Goal: Transaction & Acquisition: Purchase product/service

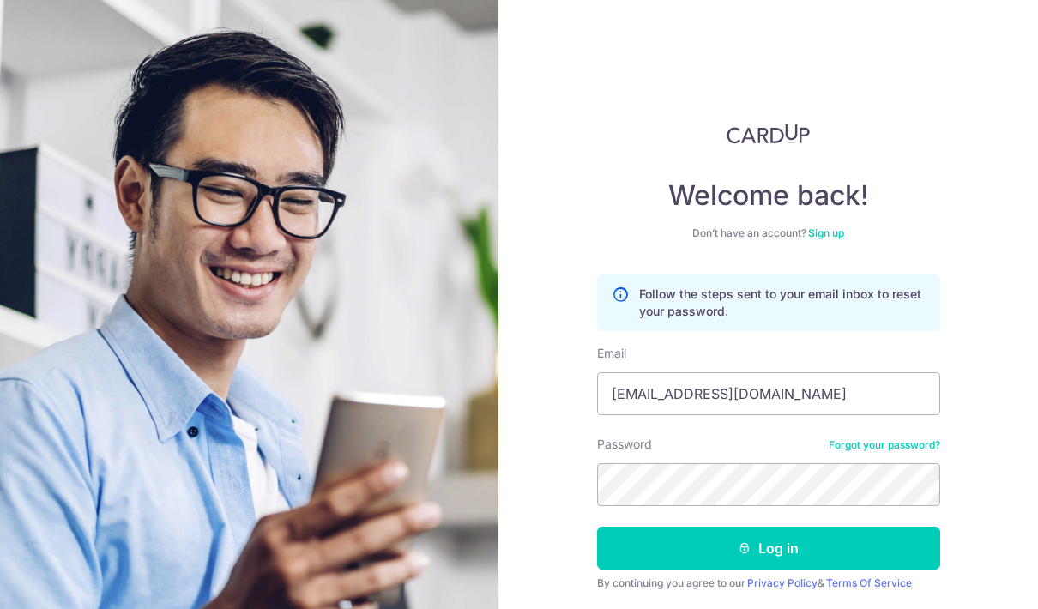
type input "d758526098@163.com"
click at [673, 480] on div "Welcome back! Don’t have an account? Sign up Follow the steps sent to your emai…" at bounding box center [769, 304] width 540 height 609
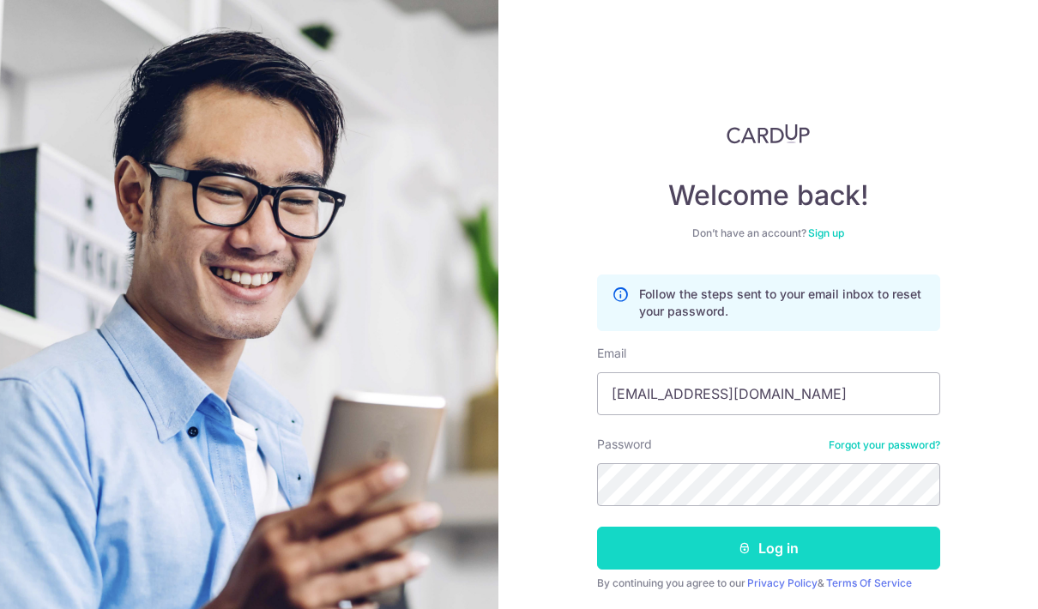
click at [747, 542] on icon "submit" at bounding box center [745, 549] width 14 height 14
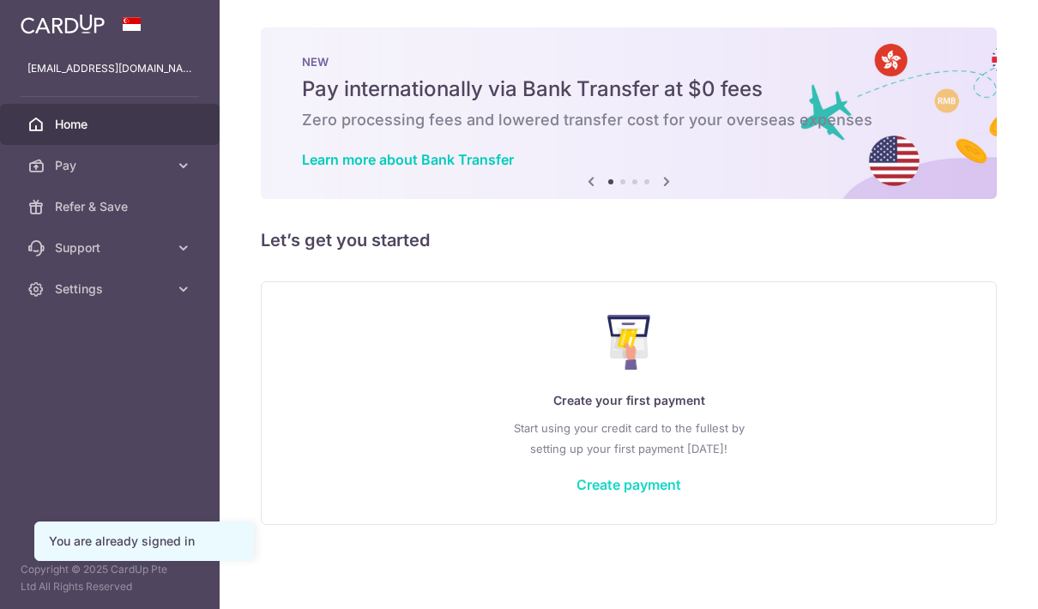
drag, startPoint x: 0, startPoint y: 0, endPoint x: 505, endPoint y: 558, distance: 752.2
click at [577, 493] on link "Create payment" at bounding box center [629, 484] width 105 height 17
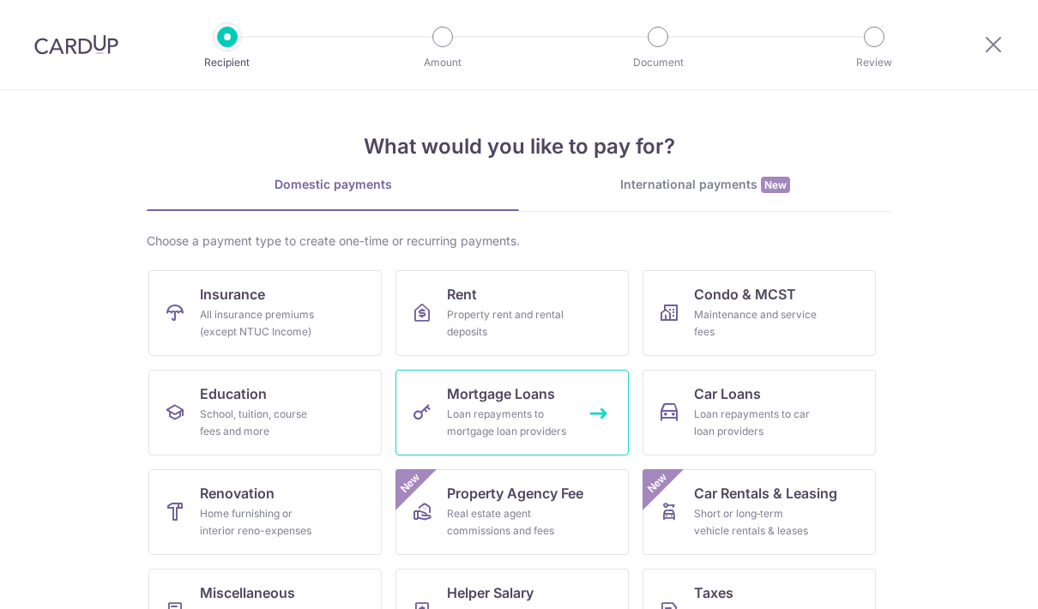
scroll to position [9, 0]
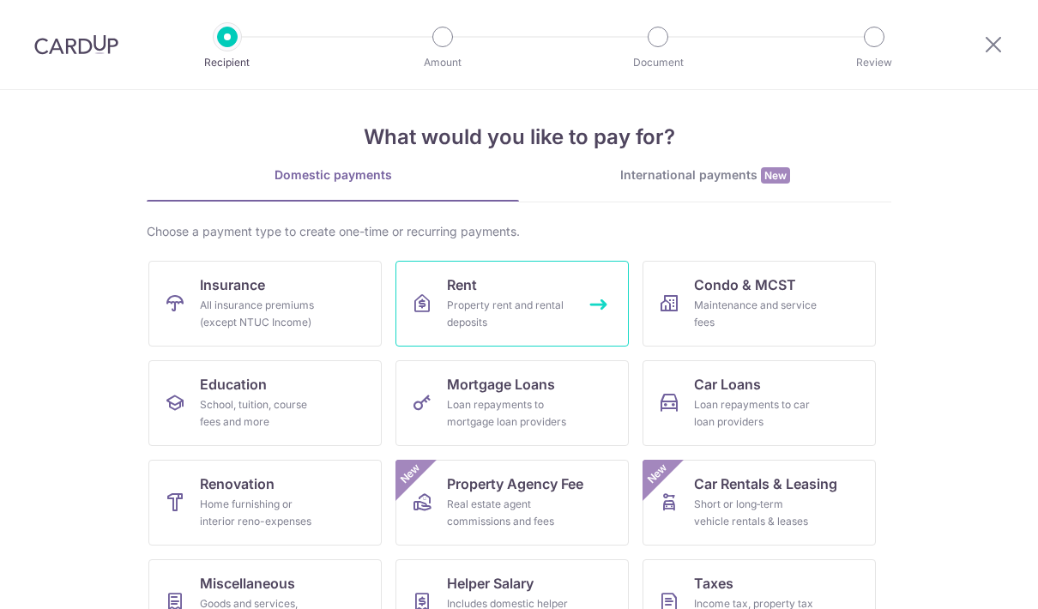
click at [524, 314] on div "Property rent and rental deposits" at bounding box center [509, 314] width 124 height 34
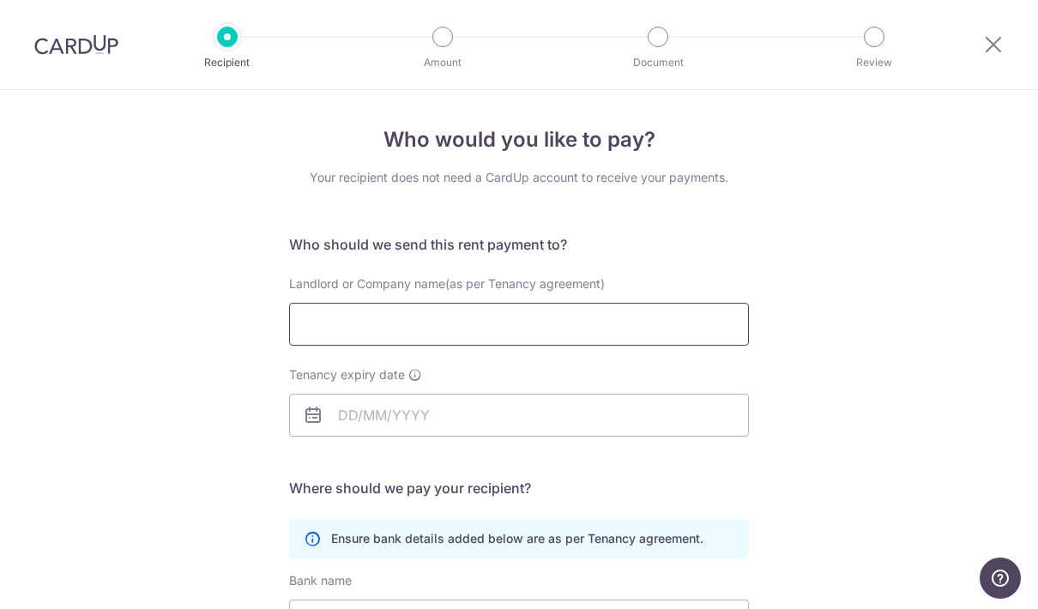
click at [423, 317] on input "Landlord or Company name(as per Tenancy agreement)" at bounding box center [519, 324] width 460 height 43
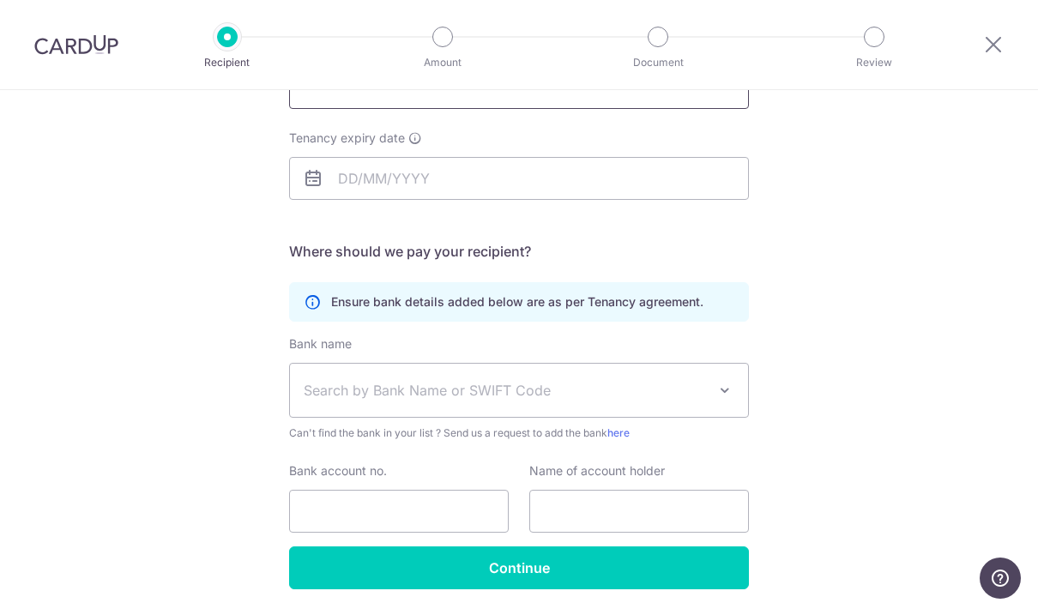
scroll to position [236, 0]
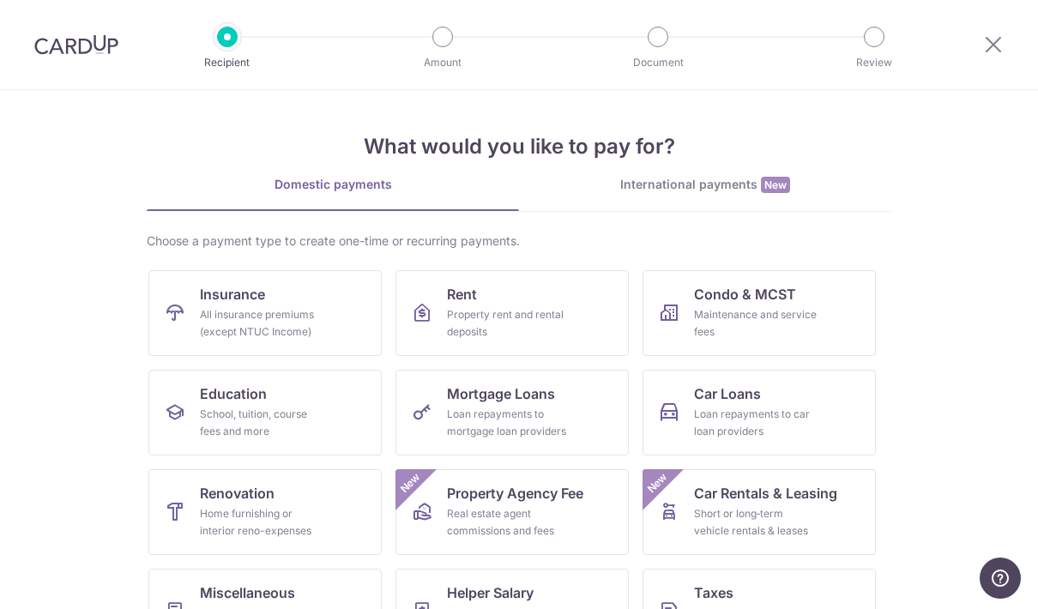
click at [65, 45] on img at bounding box center [76, 44] width 84 height 21
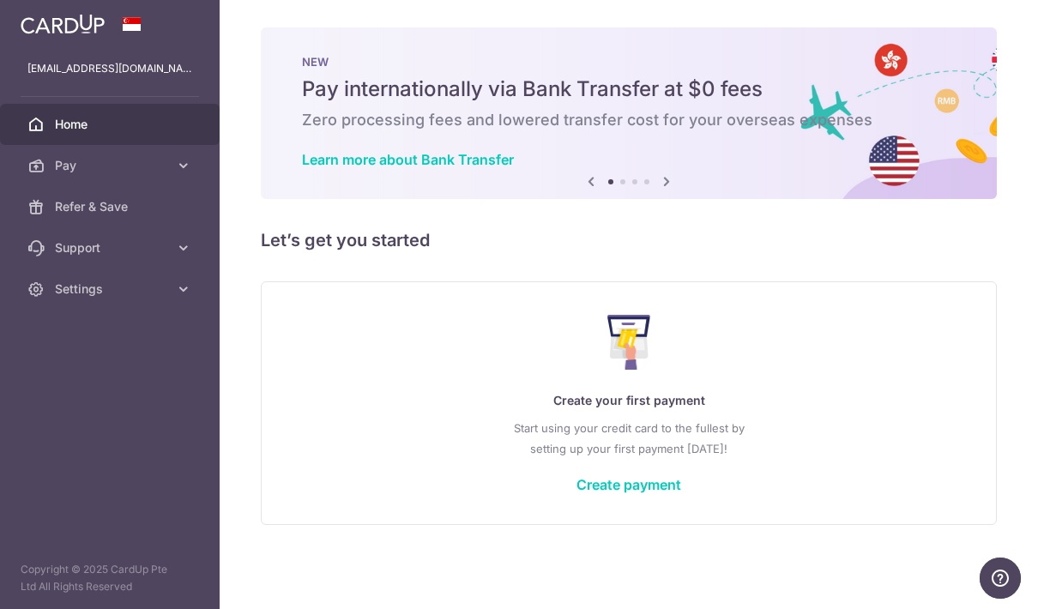
click at [657, 192] on icon at bounding box center [667, 181] width 21 height 21
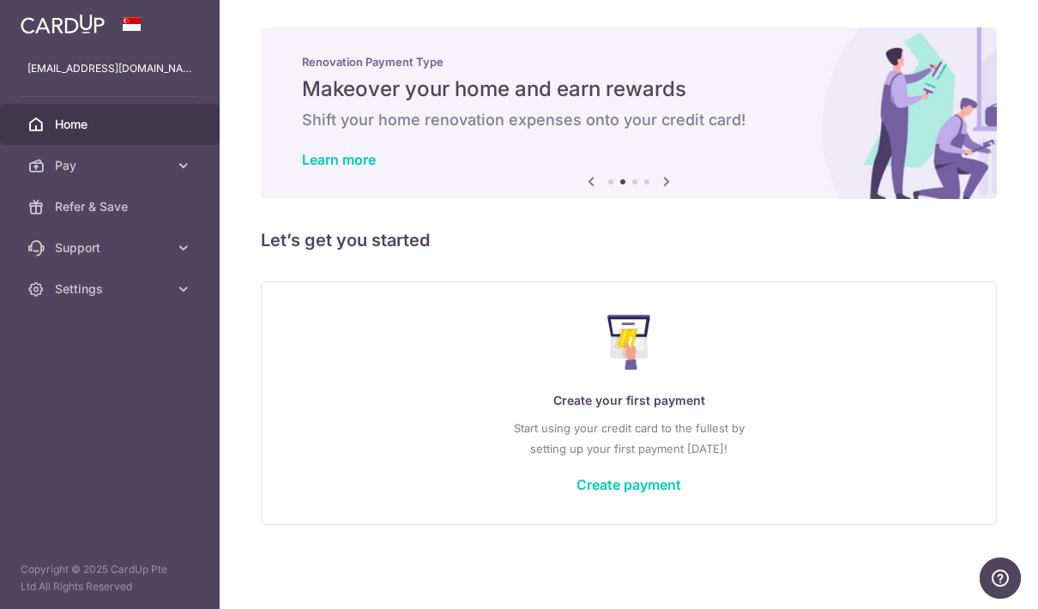
scroll to position [69, 0]
click at [657, 176] on icon at bounding box center [667, 181] width 21 height 21
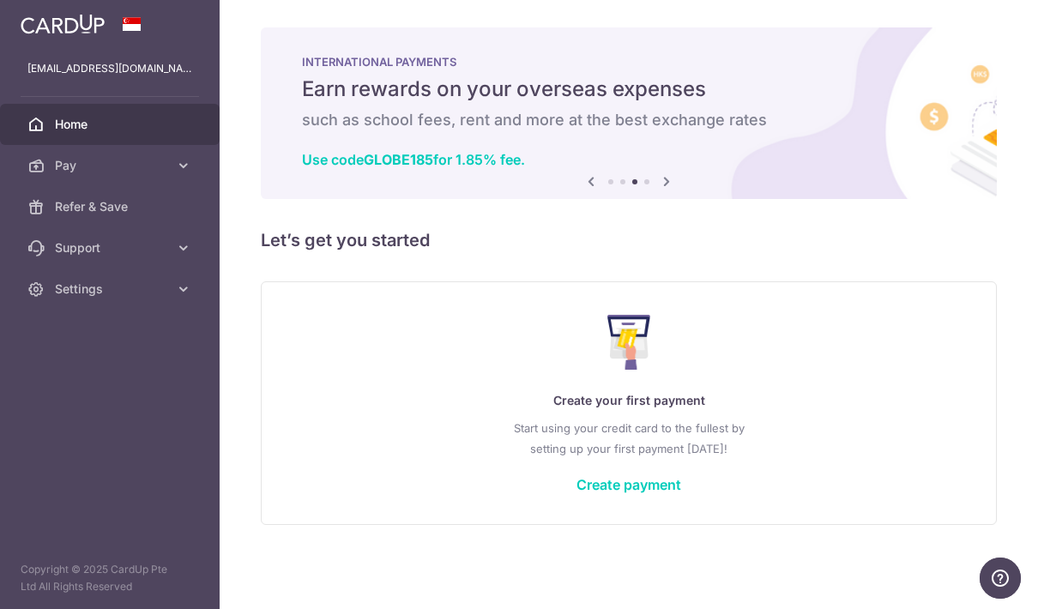
click at [657, 176] on icon at bounding box center [667, 181] width 21 height 21
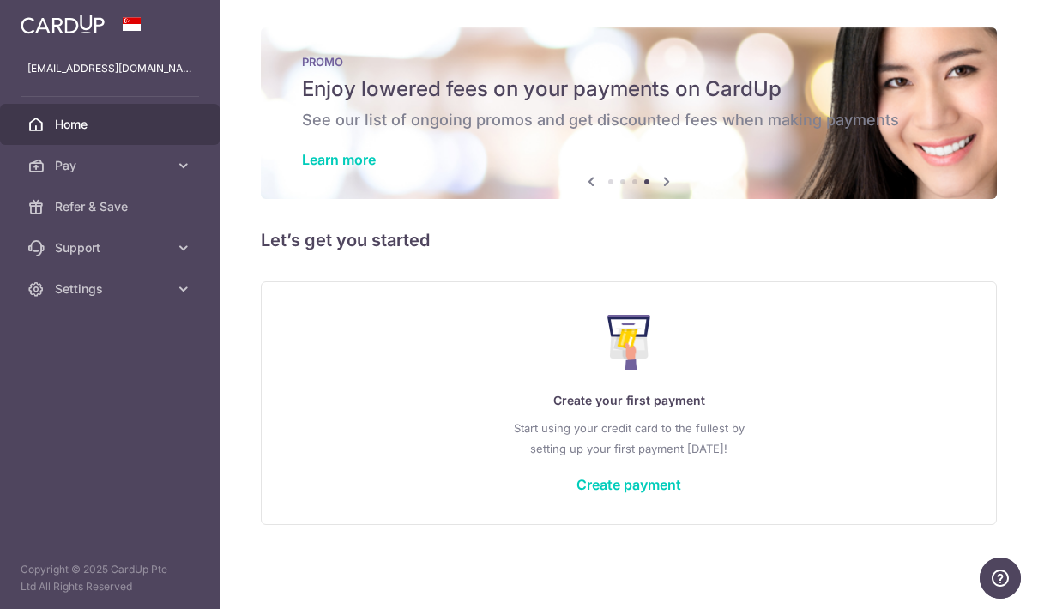
click at [657, 177] on icon at bounding box center [667, 181] width 21 height 21
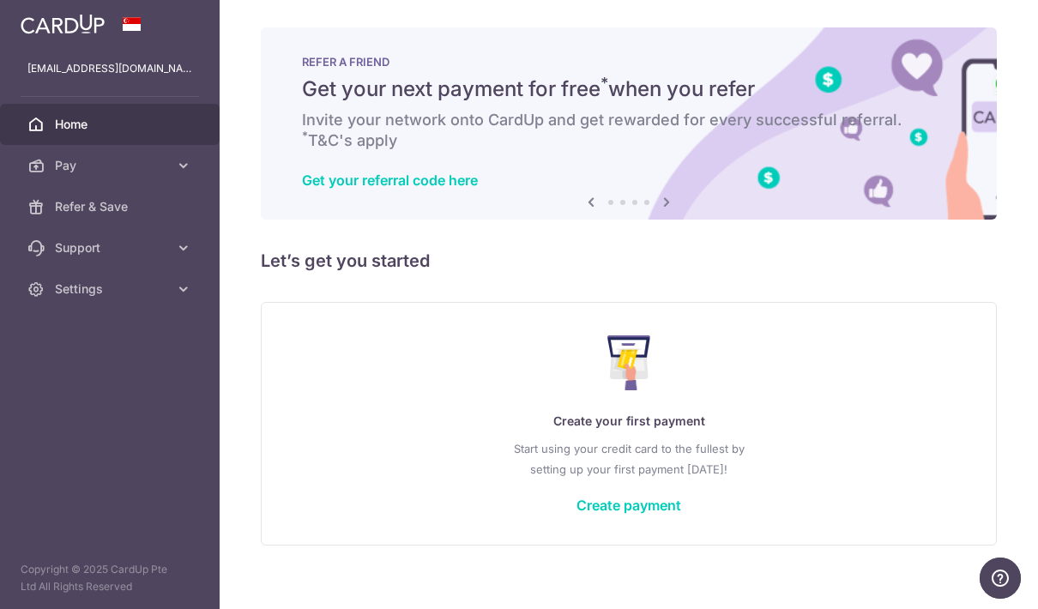
click at [657, 191] on icon at bounding box center [667, 201] width 21 height 21
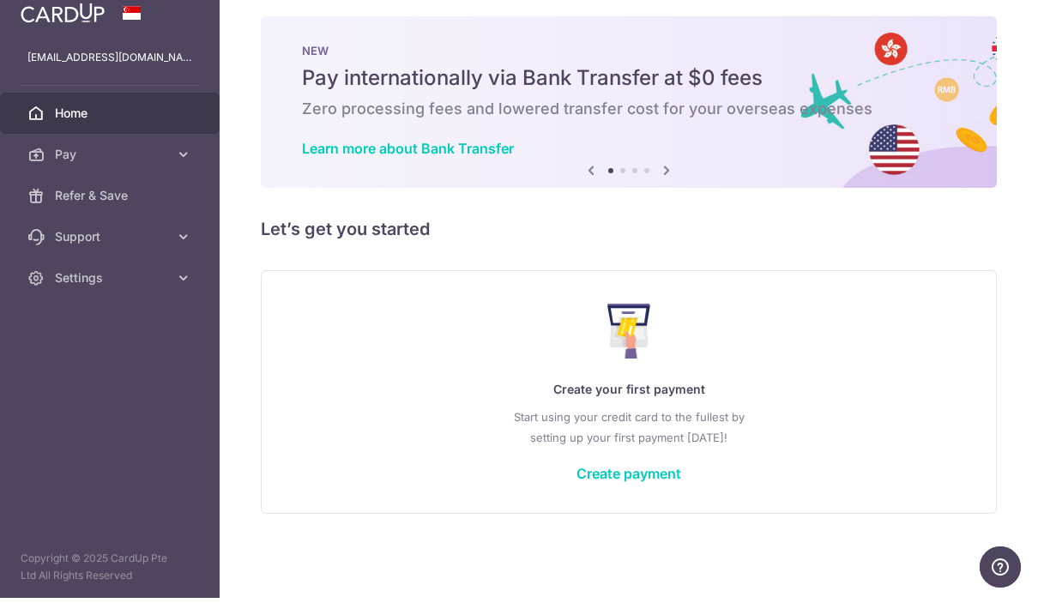
drag, startPoint x: 560, startPoint y: 190, endPoint x: 560, endPoint y: 177, distance: 12.9
click at [560, 190] on div "NEW Pay internationally via Bank Transfer at $0 fees Zero processing fees and l…" at bounding box center [629, 113] width 736 height 172
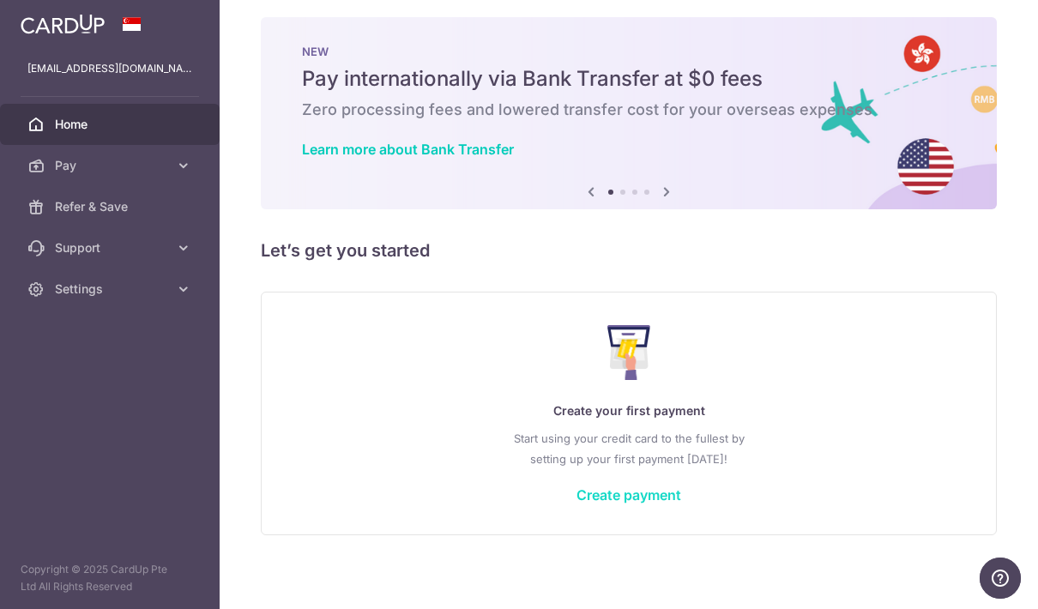
scroll to position [10, 0]
click at [577, 496] on link "Create payment" at bounding box center [629, 495] width 105 height 17
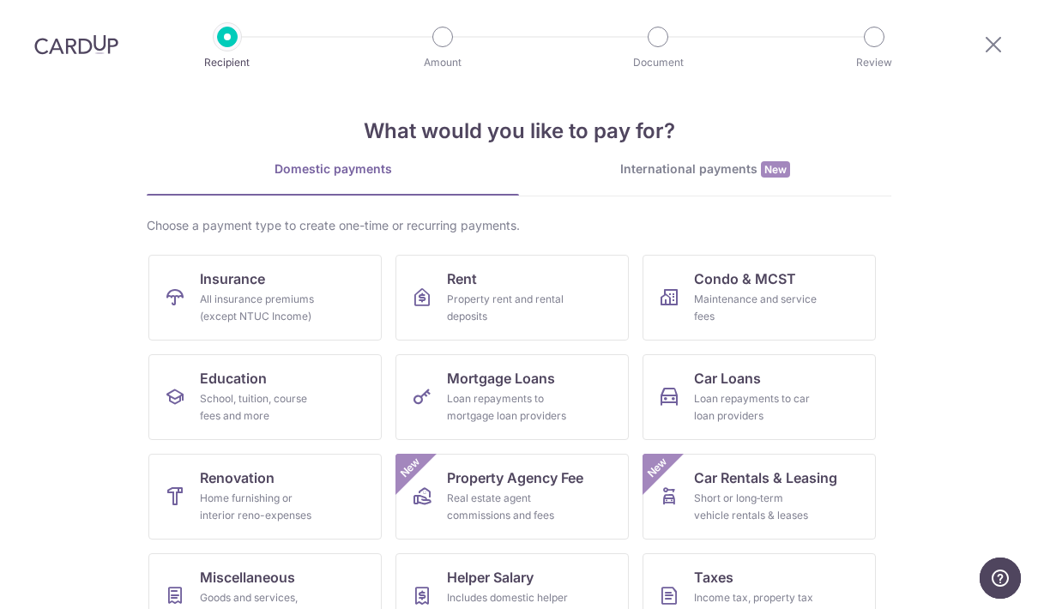
click at [678, 172] on div "International payments New" at bounding box center [705, 169] width 372 height 18
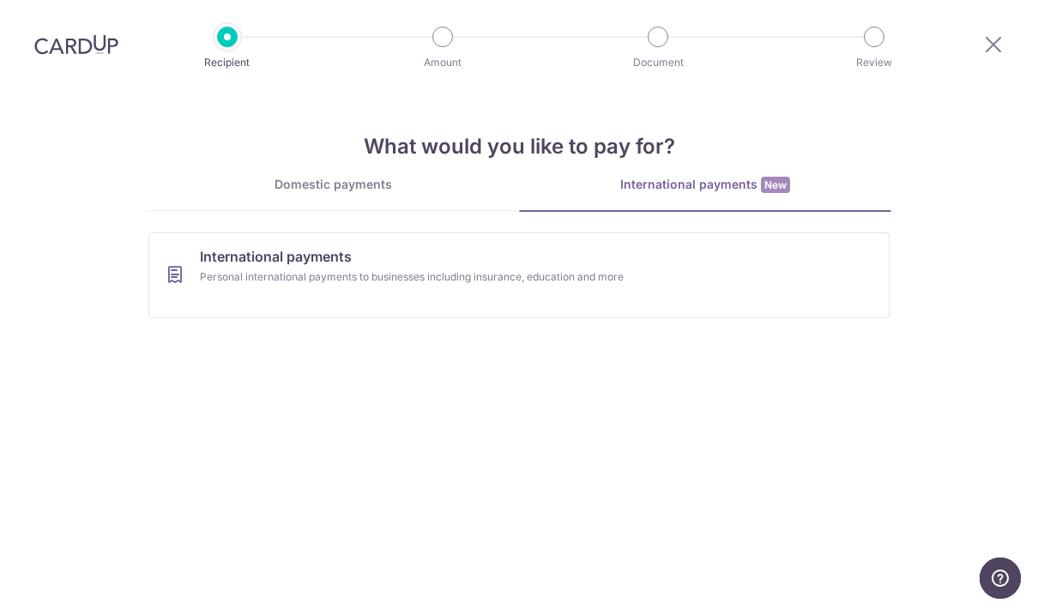
click at [318, 189] on div "Domestic payments" at bounding box center [333, 184] width 372 height 17
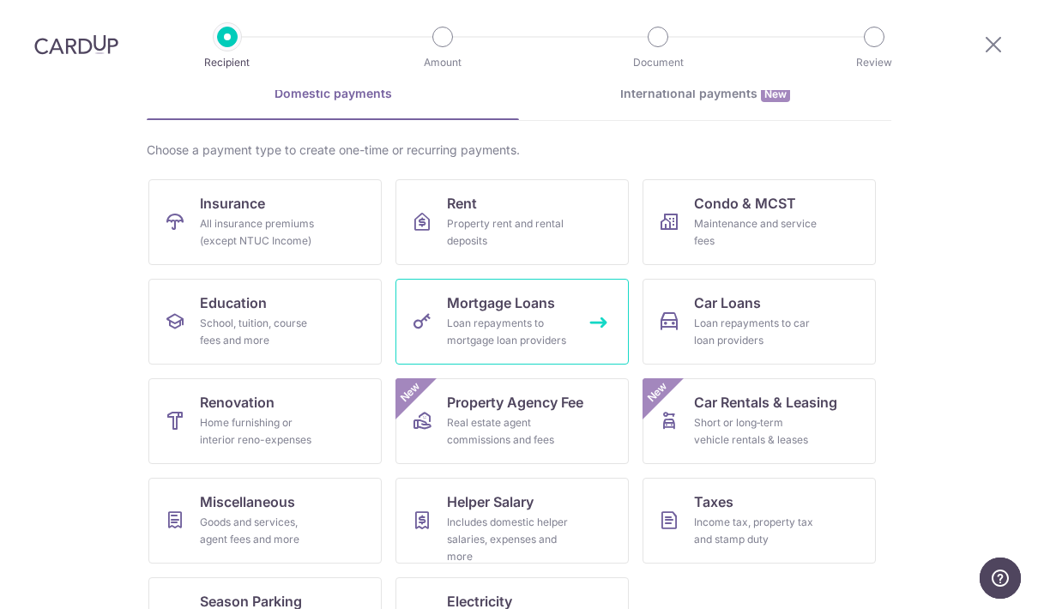
scroll to position [90, 0]
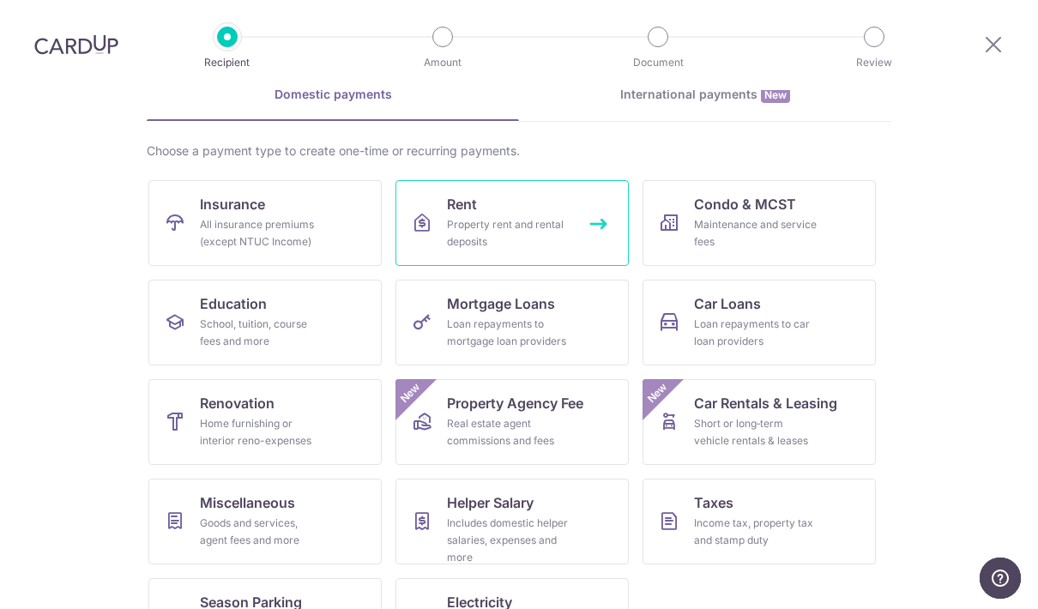
click at [514, 251] on link "Rent Property rent and rental deposits" at bounding box center [512, 223] width 233 height 86
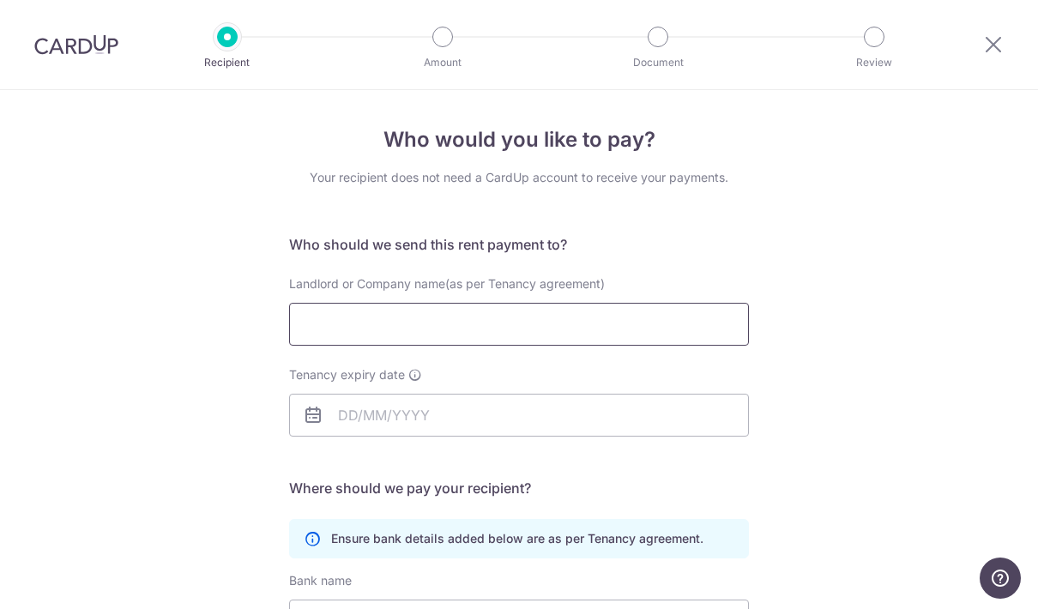
click at [460, 332] on input "Landlord or Company name(as per Tenancy agreement)" at bounding box center [519, 324] width 460 height 43
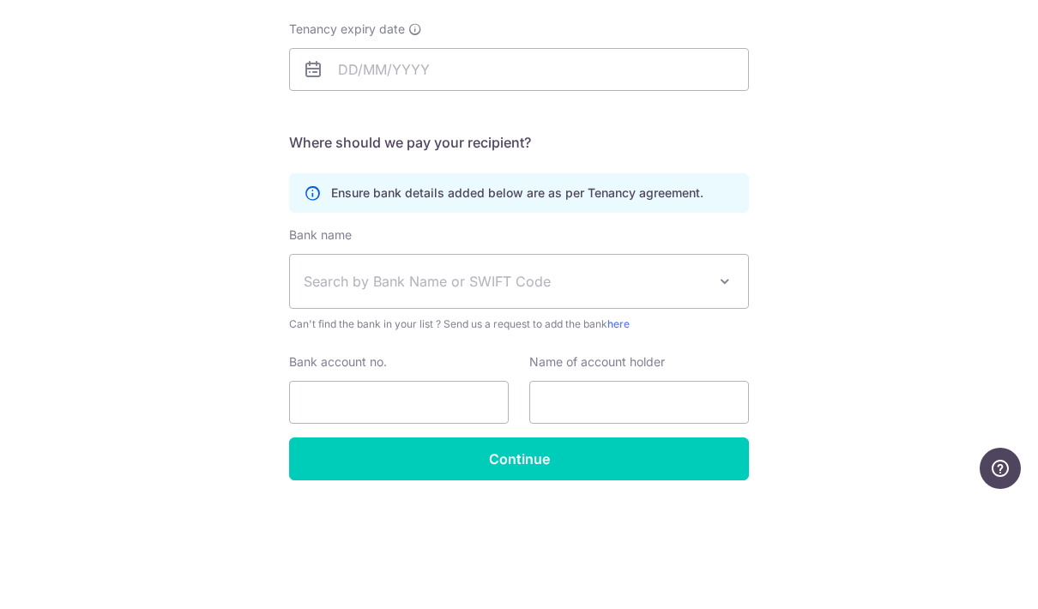
scroll to position [20, 0]
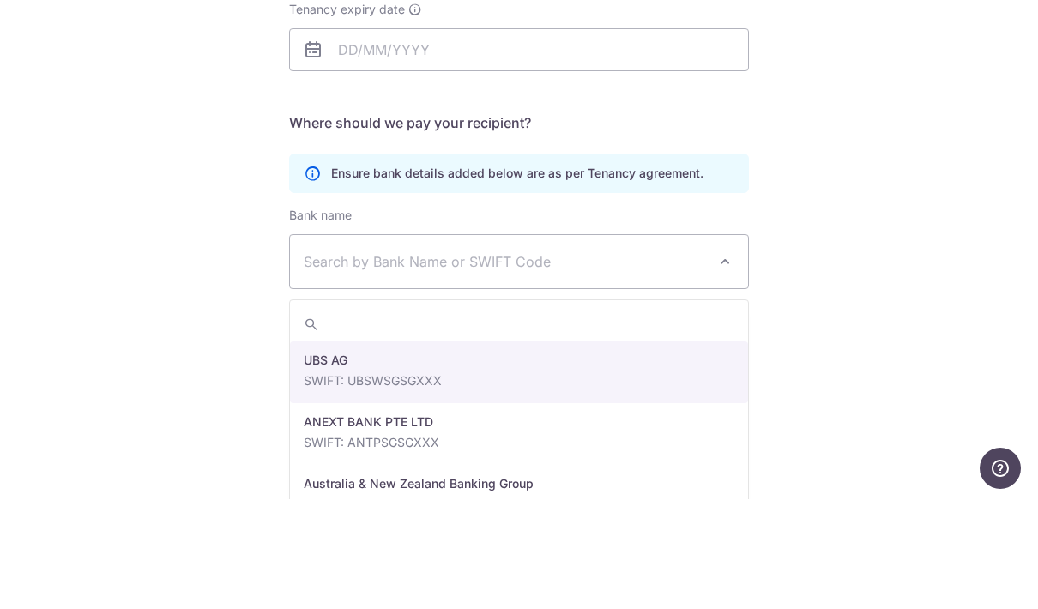
click at [406, 361] on span "Search by Bank Name or SWIFT Code" at bounding box center [505, 371] width 403 height 21
type input "dbs"
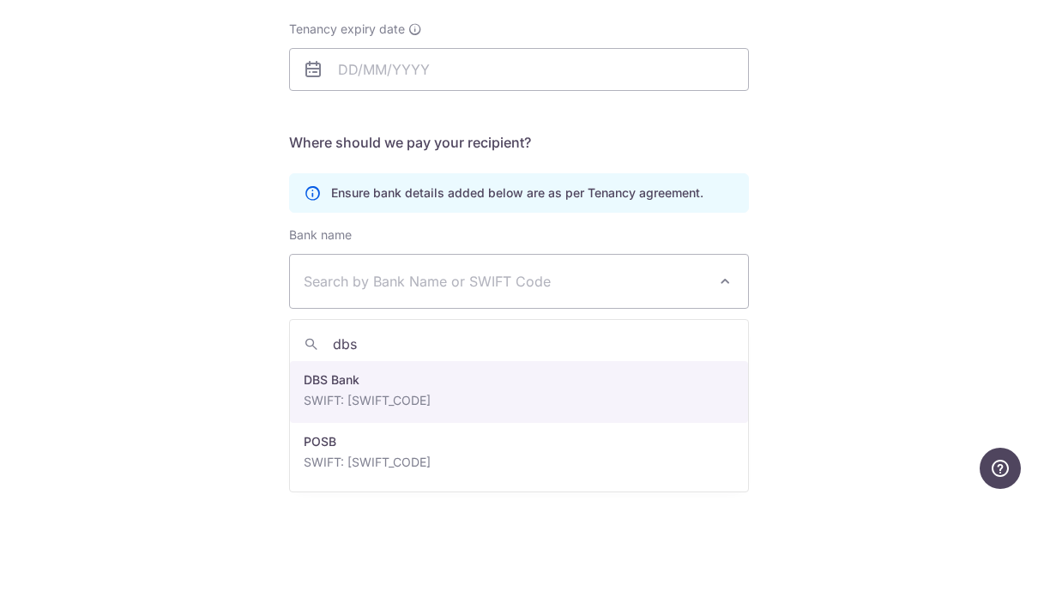
scroll to position [69, 0]
click at [215, 177] on div "Who would you like to pay? Your recipient does not need a CardUp account to rec…" at bounding box center [519, 262] width 1038 height 817
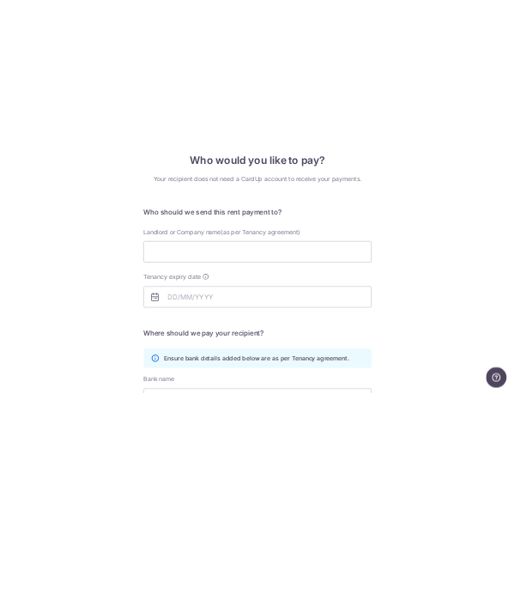
scroll to position [85, 0]
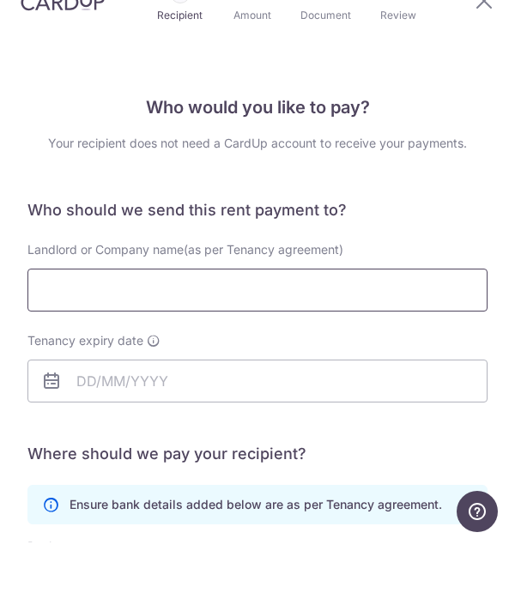
click at [113, 319] on input "Landlord or Company name(as per Tenancy agreement)" at bounding box center [257, 340] width 460 height 43
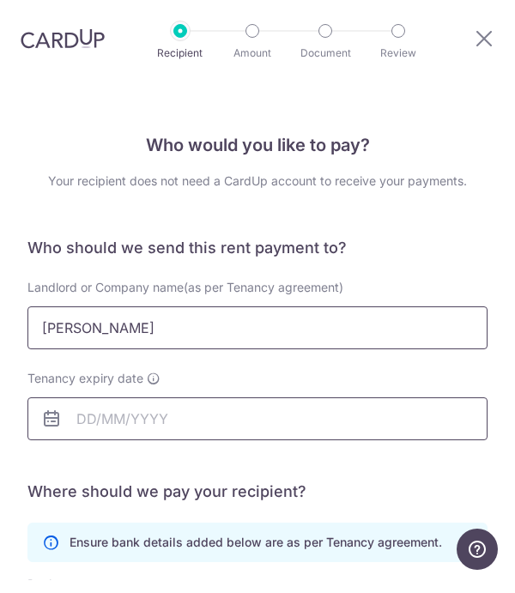
type input "Hu xinmai"
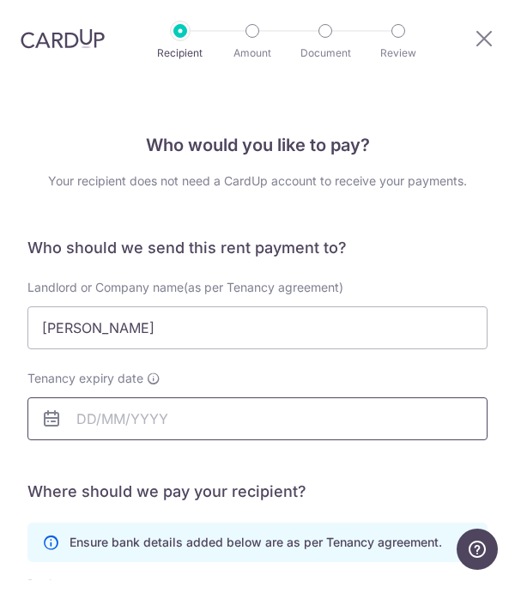
click at [102, 410] on input "Tenancy expiry date" at bounding box center [257, 431] width 460 height 43
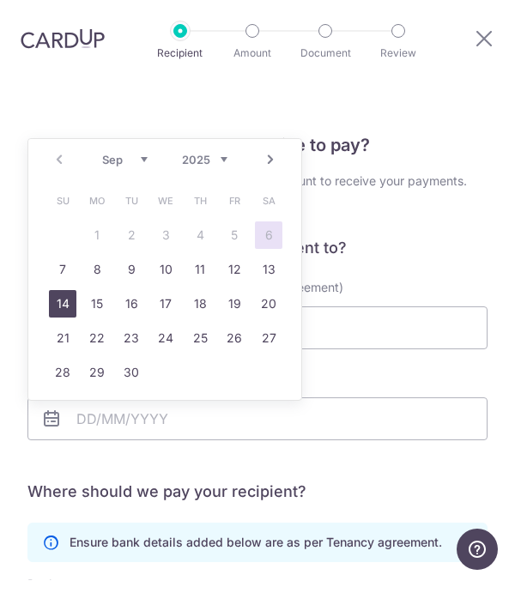
click at [64, 303] on link "14" at bounding box center [62, 316] width 27 height 27
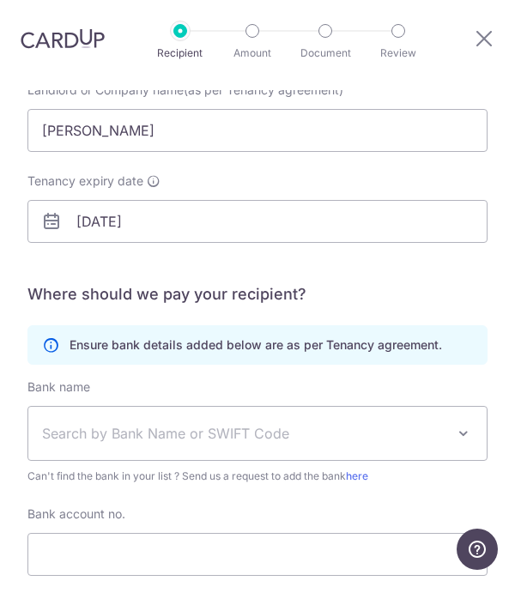
scroll to position [214, 0]
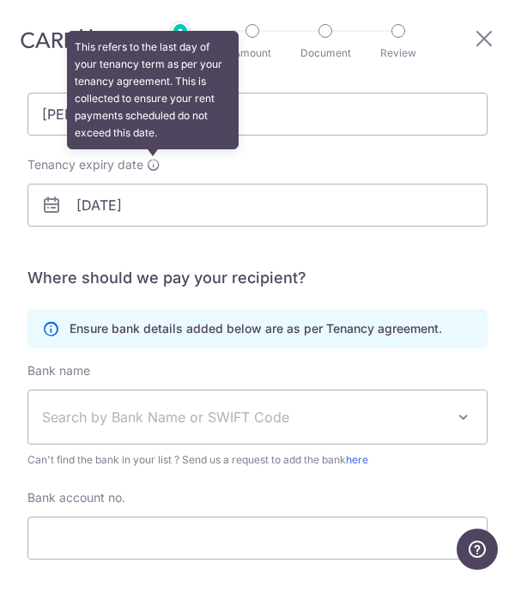
click at [150, 171] on icon at bounding box center [154, 178] width 14 height 14
click at [150, 197] on input "14/09/2025" at bounding box center [257, 218] width 460 height 43
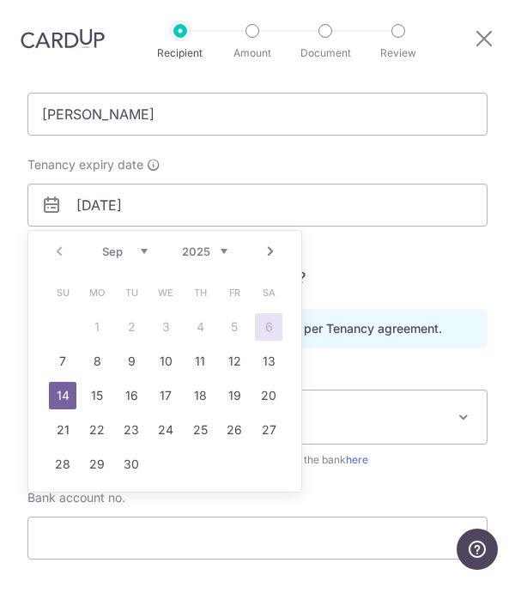
click at [233, 169] on div "Tenancy expiry date 14/09/2025" at bounding box center [257, 204] width 460 height 70
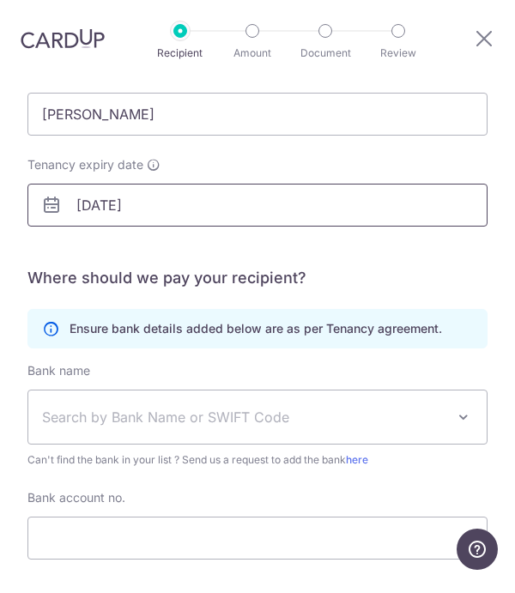
click at [85, 197] on input "14/09/2025" at bounding box center [257, 218] width 460 height 43
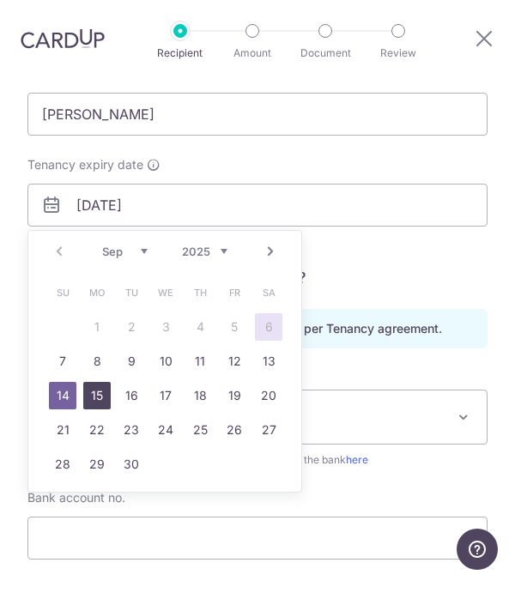
click at [98, 395] on link "15" at bounding box center [96, 408] width 27 height 27
type input "[DATE]"
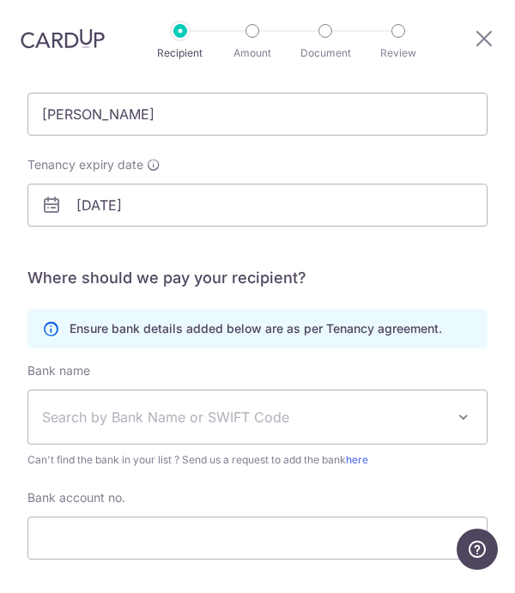
scroll to position [290, 0]
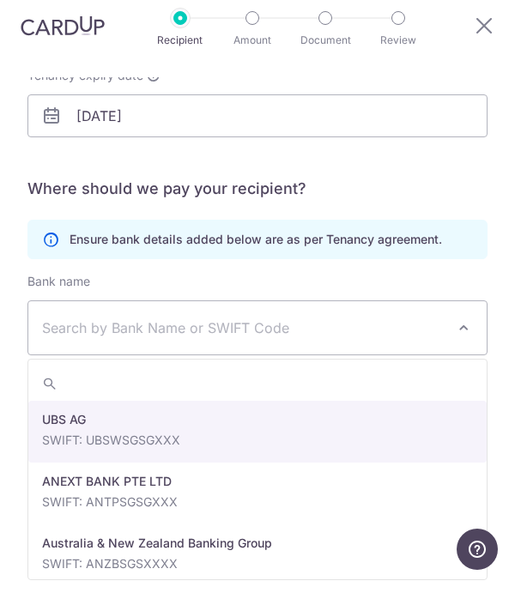
click at [233, 330] on span "Search by Bank Name or SWIFT Code" at bounding box center [243, 340] width 403 height 21
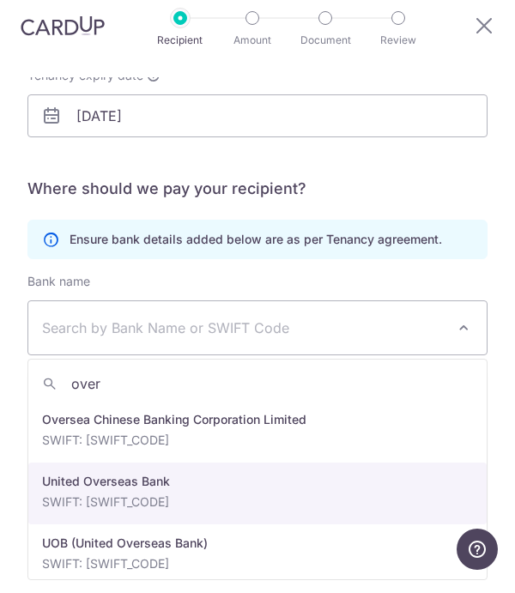
scroll to position [0, 0]
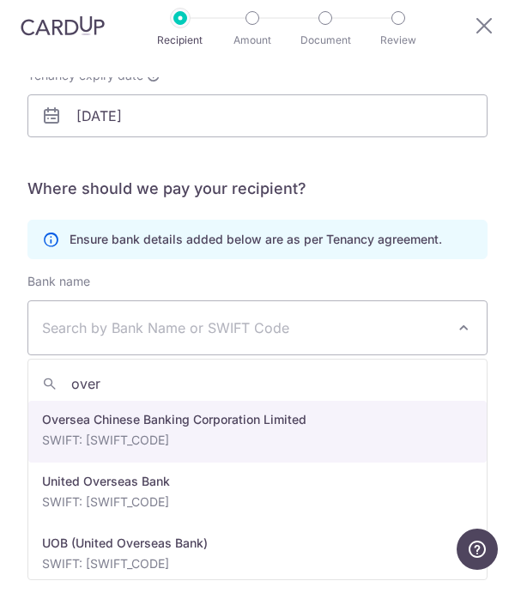
type input "over"
select select "12"
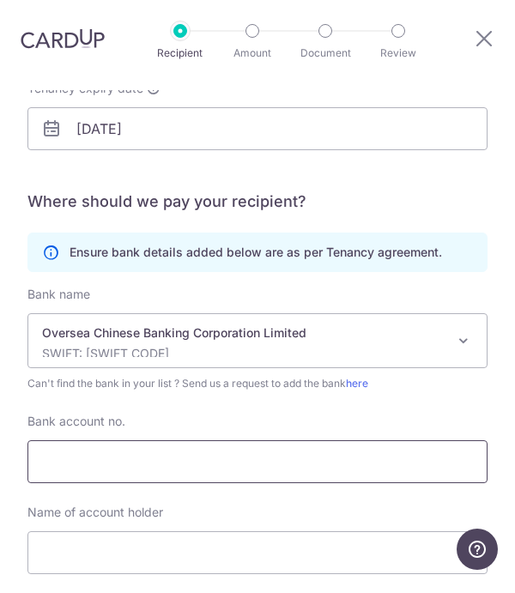
click at [179, 453] on input "Bank account no." at bounding box center [257, 474] width 460 height 43
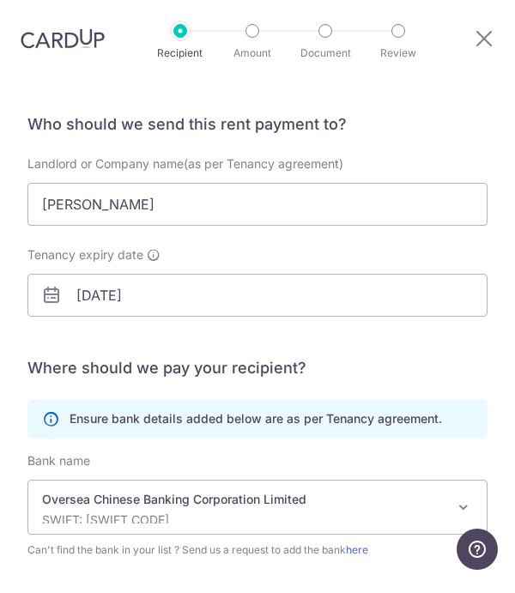
scroll to position [253, 0]
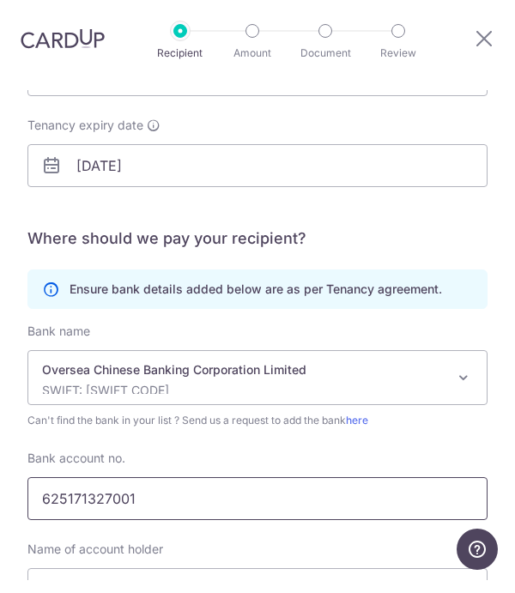
type input "625171327001"
drag, startPoint x: 300, startPoint y: 152, endPoint x: 36, endPoint y: 140, distance: 263.7
click at [30, 141] on form "Who should we send this rent payment to? Landlord or Company name(as per Tenanc…" at bounding box center [257, 338] width 460 height 683
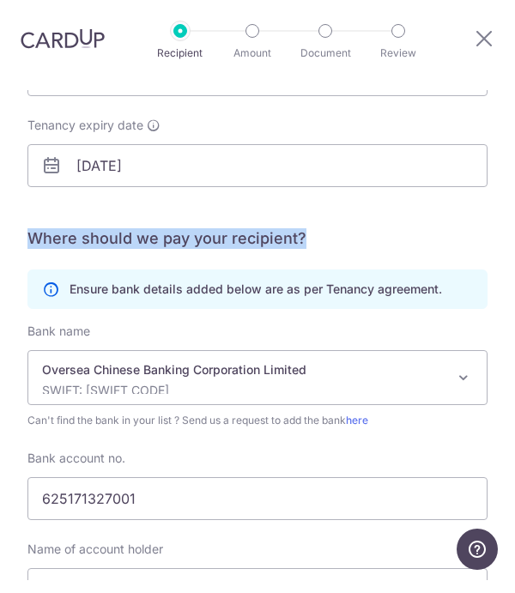
drag, startPoint x: 27, startPoint y: 150, endPoint x: 338, endPoint y: 151, distance: 311.5
click at [336, 151] on div "Who would you like to pay? Your recipient does not need a CardUp account to rec…" at bounding box center [257, 305] width 515 height 911
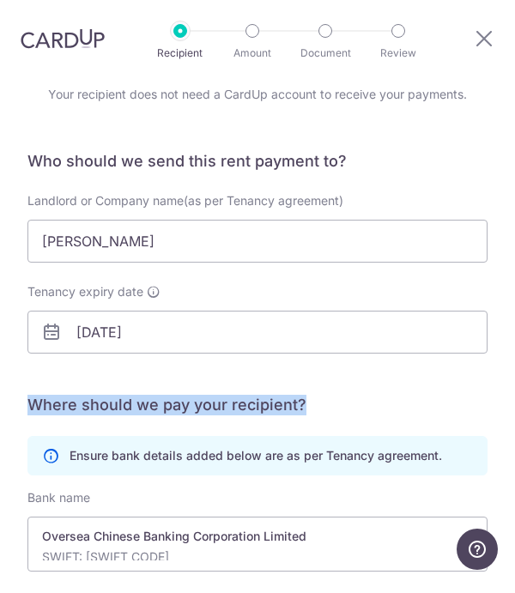
scroll to position [73, 0]
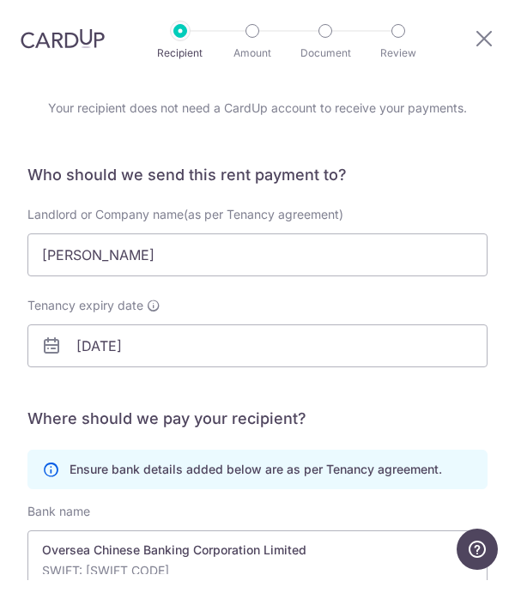
drag, startPoint x: 251, startPoint y: 153, endPoint x: 64, endPoint y: 385, distance: 298.5
click at [64, 463] on div "Ensure bank details added below are as per Tenancy agreement." at bounding box center [257, 482] width 460 height 39
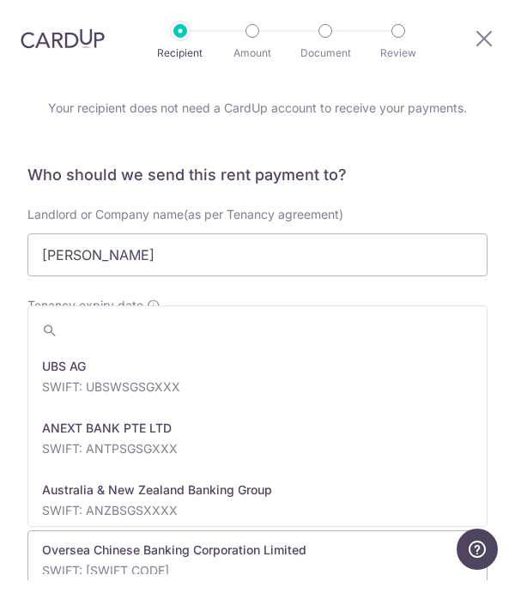
scroll to position [2781, 0]
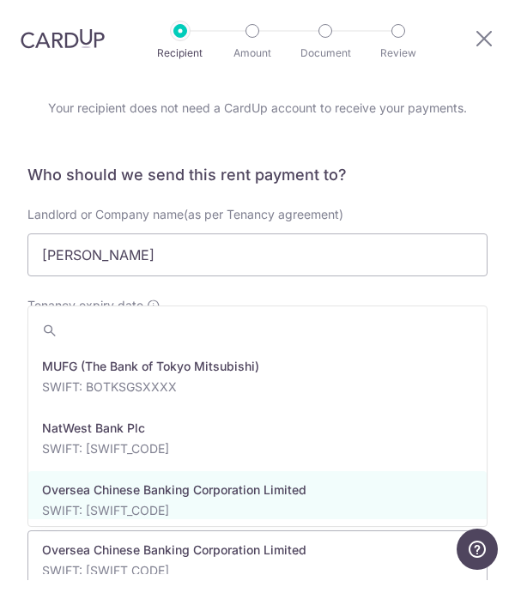
drag, startPoint x: 64, startPoint y: 385, endPoint x: 324, endPoint y: 482, distance: 277.5
drag, startPoint x: 324, startPoint y: 482, endPoint x: 160, endPoint y: 214, distance: 314.2
click at [160, 310] on div "Tenancy expiry date 15/09/2025" at bounding box center [257, 345] width 460 height 70
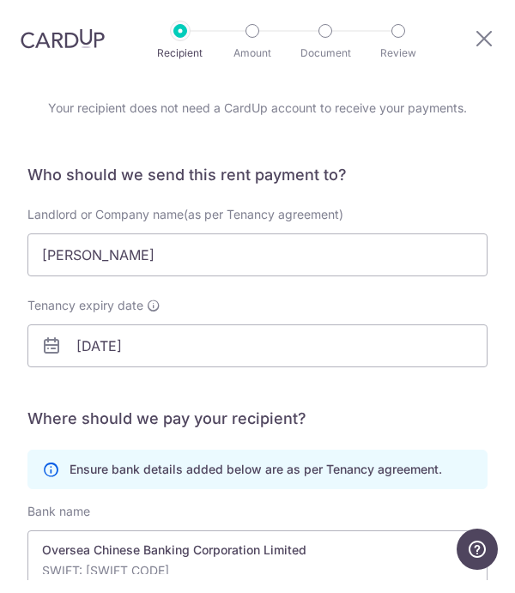
drag, startPoint x: 160, startPoint y: 214, endPoint x: 67, endPoint y: 381, distance: 191.7
click at [67, 463] on div "Ensure bank details added below are as per Tenancy agreement." at bounding box center [257, 482] width 460 height 39
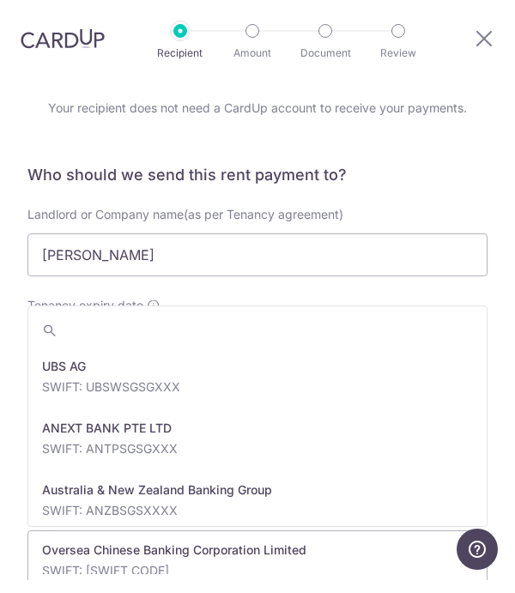
scroll to position [2822, 0]
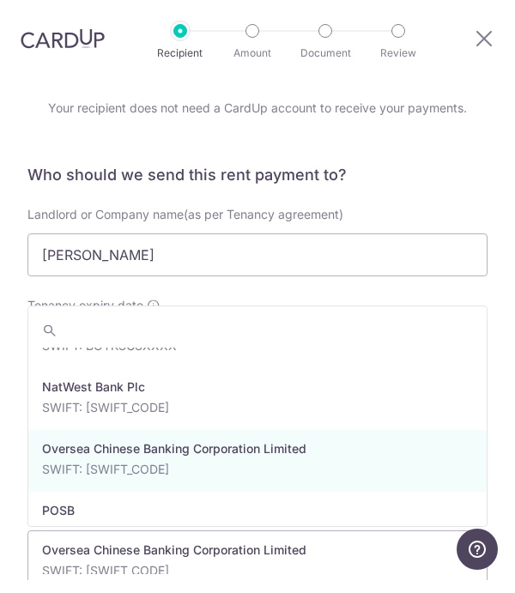
drag, startPoint x: 67, startPoint y: 381, endPoint x: 125, endPoint y: 476, distance: 111.7
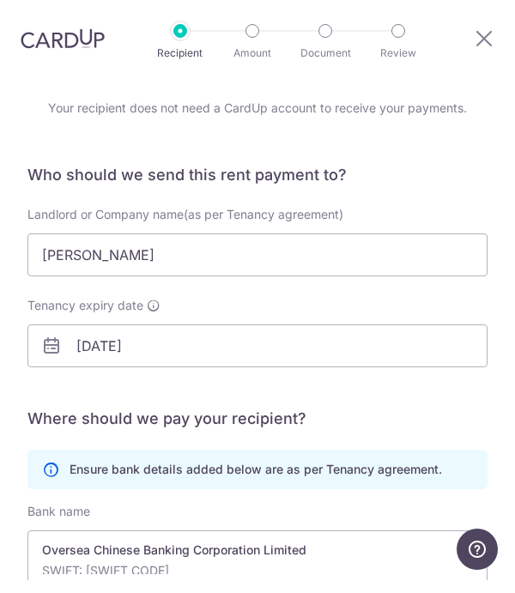
drag, startPoint x: 125, startPoint y: 476, endPoint x: 226, endPoint y: 213, distance: 282.0
click at [225, 310] on div "Tenancy expiry date 15/09/2025" at bounding box center [257, 345] width 460 height 70
click at [226, 310] on div "Tenancy expiry date 15/09/2025" at bounding box center [257, 345] width 460 height 70
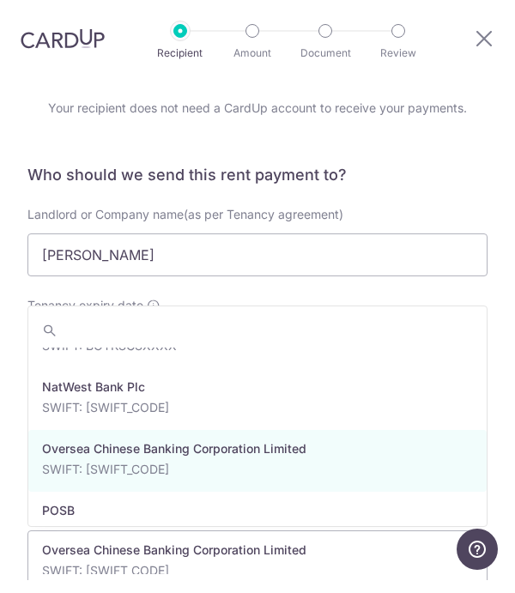
drag, startPoint x: 226, startPoint y: 213, endPoint x: 313, endPoint y: 485, distance: 285.8
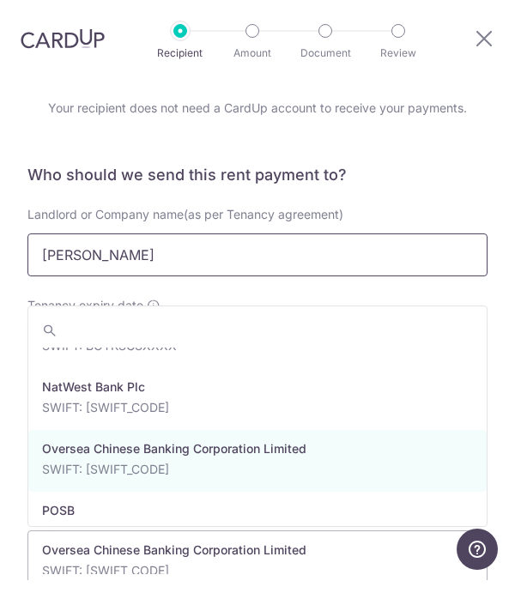
drag, startPoint x: 313, startPoint y: 485, endPoint x: 149, endPoint y: 191, distance: 336.9
click at [158, 219] on div "Landlord or Company name(as per Tenancy agreement) Hu xinmai" at bounding box center [257, 264] width 481 height 91
click at [149, 246] on input "Hu xinmai" at bounding box center [257, 267] width 460 height 43
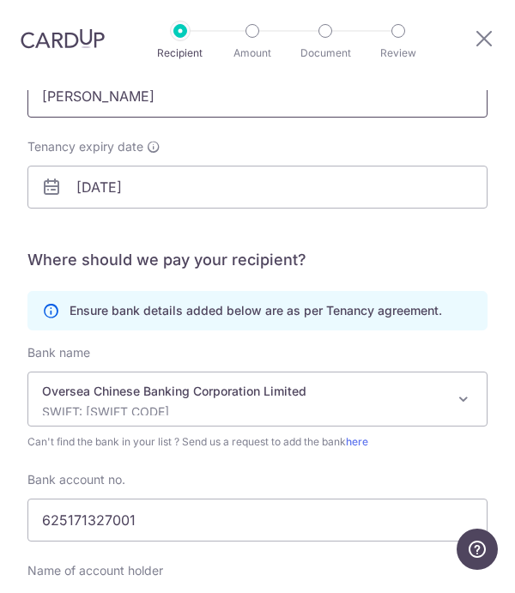
scroll to position [235, 0]
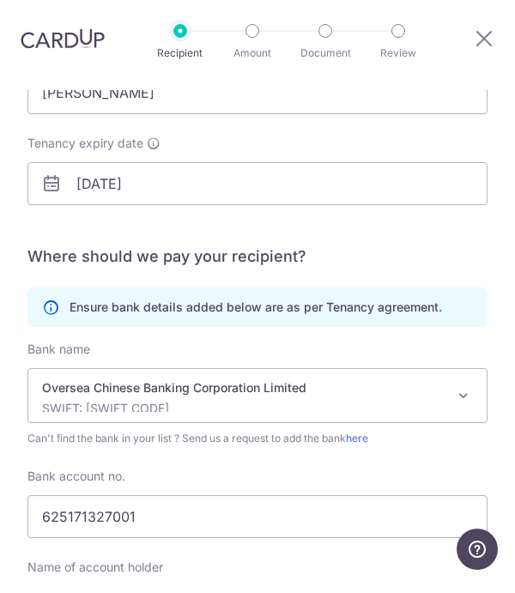
drag, startPoint x: 149, startPoint y: 191, endPoint x: 70, endPoint y: 223, distance: 85.4
click at [70, 312] on p "Ensure bank details added below are as per Tenancy agreement." at bounding box center [256, 320] width 372 height 17
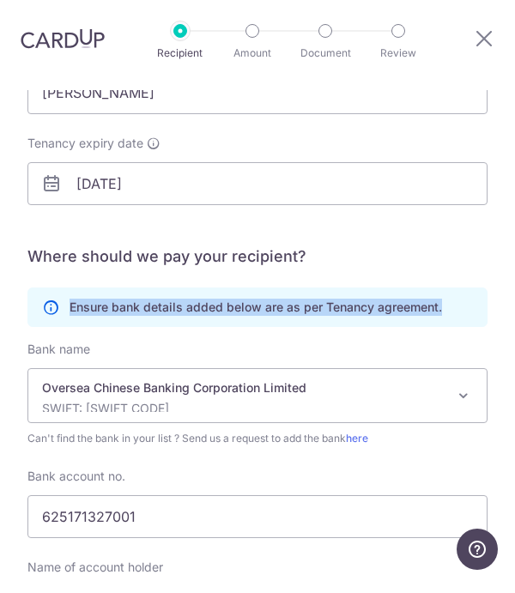
drag, startPoint x: 70, startPoint y: 223, endPoint x: 436, endPoint y: 233, distance: 365.7
drag, startPoint x: 436, startPoint y: 233, endPoint x: 397, endPoint y: 222, distance: 40.2
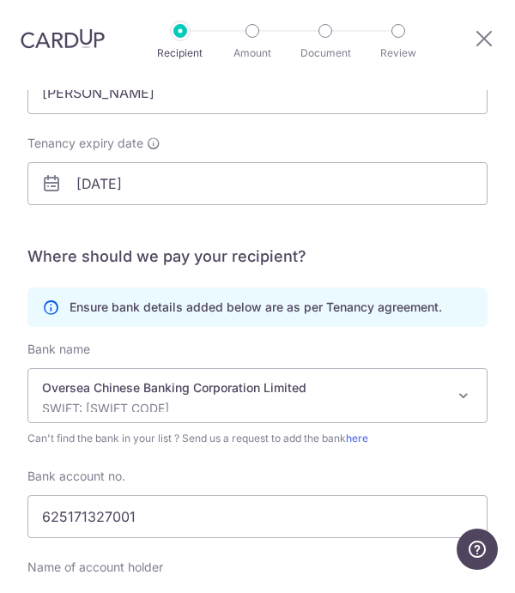
drag, startPoint x: 397, startPoint y: 222, endPoint x: 367, endPoint y: 181, distance: 51.0
click at [367, 259] on h5 "Where should we pay your recipient?" at bounding box center [257, 269] width 460 height 21
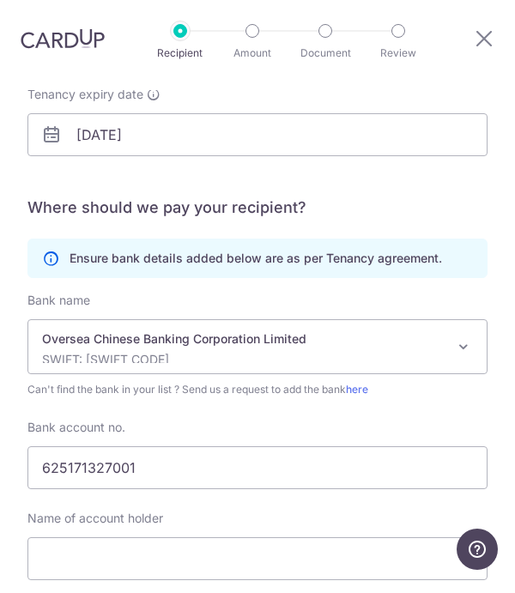
scroll to position [312, 0]
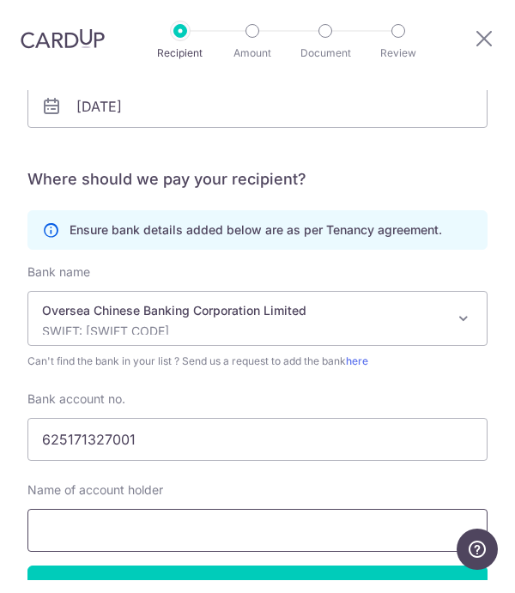
drag, startPoint x: 367, startPoint y: 181, endPoint x: 192, endPoint y: 451, distance: 322.1
click at [192, 522] on input "text" at bounding box center [257, 543] width 460 height 43
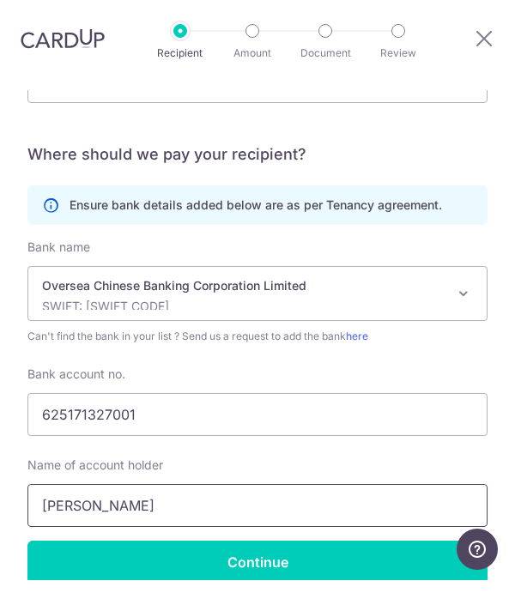
scroll to position [336, 0]
type input "Hu xinmai"
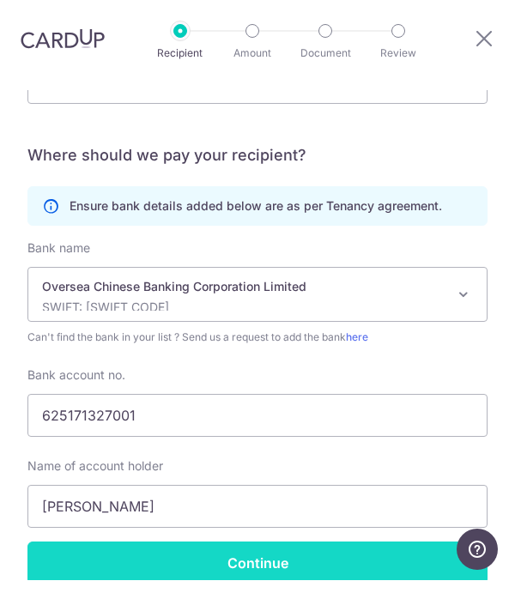
drag, startPoint x: 192, startPoint y: 451, endPoint x: 258, endPoint y: 493, distance: 77.9
click at [258, 554] on input "Continue" at bounding box center [257, 575] width 460 height 43
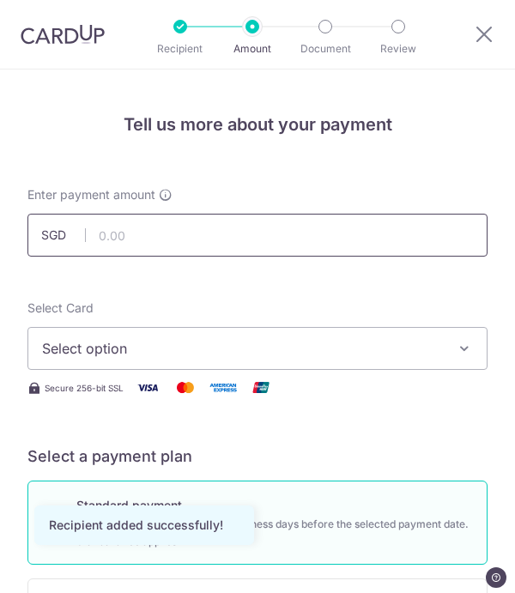
click at [149, 236] on input "text" at bounding box center [257, 235] width 460 height 43
type input "3,300.00"
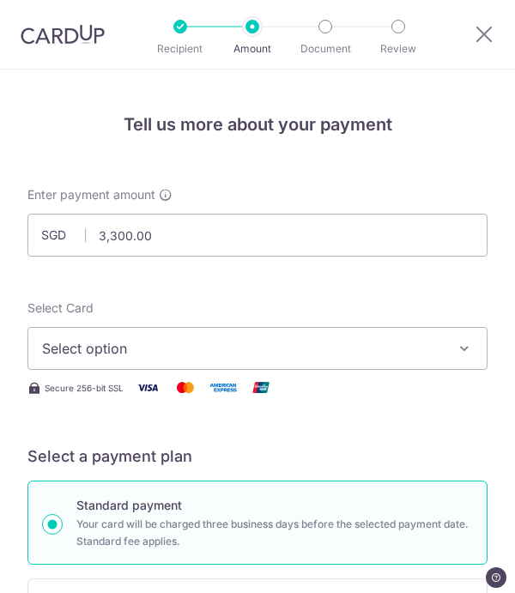
drag, startPoint x: 149, startPoint y: 236, endPoint x: 143, endPoint y: 356, distance: 120.3
click at [142, 355] on span "Select option" at bounding box center [245, 348] width 407 height 21
drag, startPoint x: 143, startPoint y: 356, endPoint x: 193, endPoint y: 349, distance: 50.2
click at [193, 349] on span "Select option" at bounding box center [245, 348] width 407 height 21
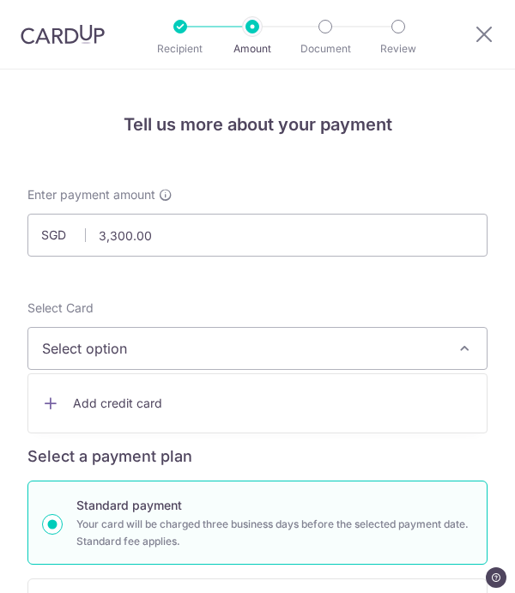
drag, startPoint x: 193, startPoint y: 349, endPoint x: 212, endPoint y: 295, distance: 57.3
click at [212, 295] on div at bounding box center [257, 296] width 515 height 593
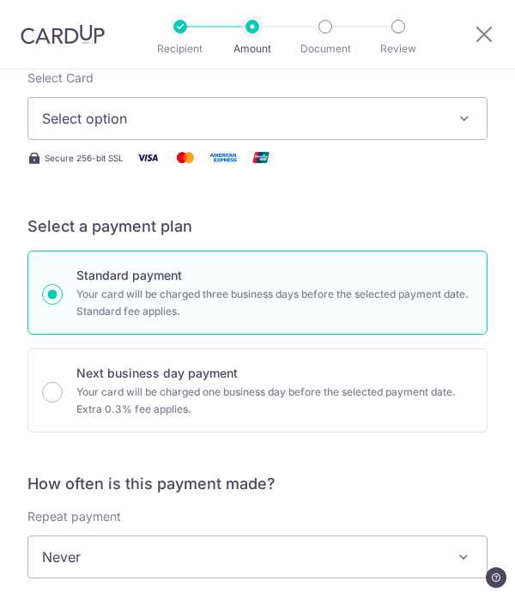
scroll to position [232, 0]
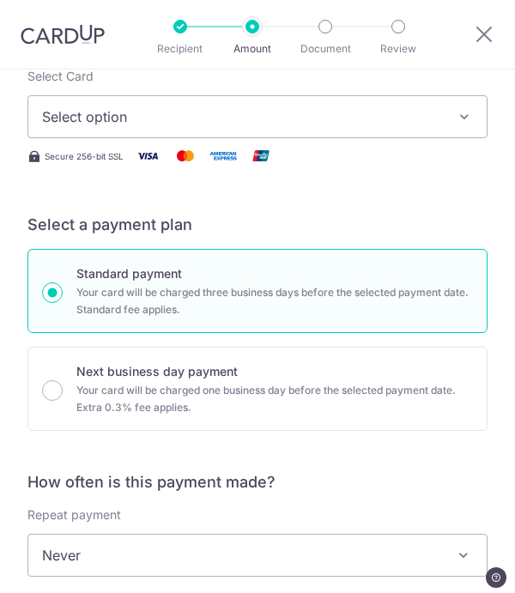
drag, startPoint x: 212, startPoint y: 295, endPoint x: 83, endPoint y: 296, distance: 128.7
click at [83, 296] on p "Your card will be charged three business days before the selected payment date.…" at bounding box center [274, 301] width 396 height 34
click at [63, 296] on input "Standard payment Your card will be charged three business days before the selec…" at bounding box center [52, 292] width 21 height 21
drag, startPoint x: 83, startPoint y: 296, endPoint x: 74, endPoint y: 281, distance: 18.1
drag, startPoint x: 74, startPoint y: 281, endPoint x: 164, endPoint y: 281, distance: 90.1
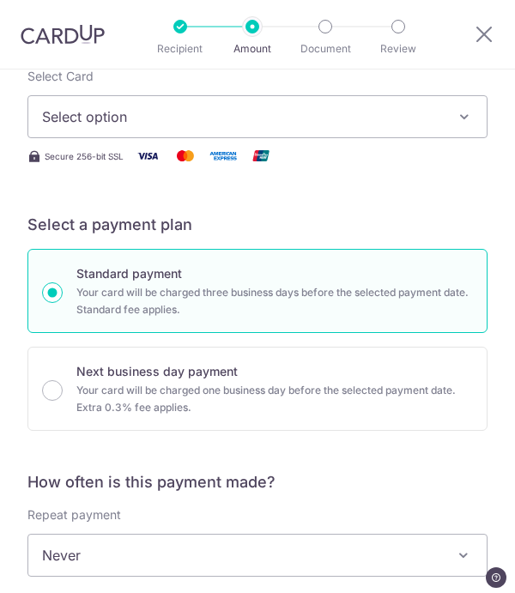
click at [63, 282] on input "Standard payment Your card will be charged three business days before the selec…" at bounding box center [52, 292] width 21 height 21
drag, startPoint x: 164, startPoint y: 281, endPoint x: 166, endPoint y: 298, distance: 16.5
click at [63, 298] on input "Standard payment Your card will be charged three business days before the selec…" at bounding box center [52, 292] width 21 height 21
radio input "true"
drag, startPoint x: 166, startPoint y: 298, endPoint x: 354, endPoint y: 206, distance: 209.2
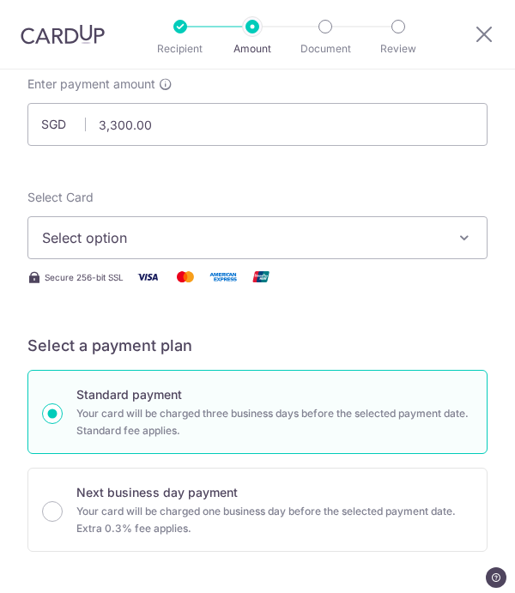
scroll to position [93, 0]
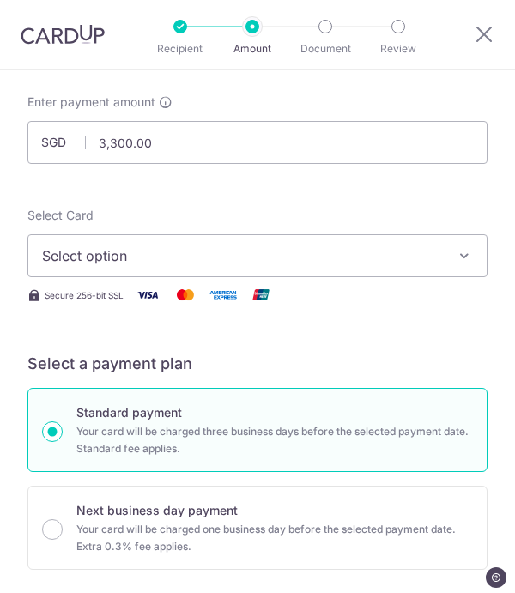
drag, startPoint x: 354, startPoint y: 206, endPoint x: 306, endPoint y: 266, distance: 76.9
click at [306, 266] on button "Select option" at bounding box center [257, 255] width 460 height 43
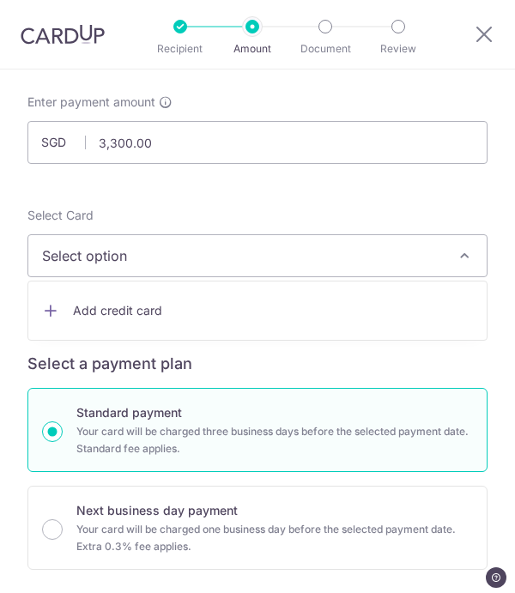
drag, startPoint x: 306, startPoint y: 266, endPoint x: 297, endPoint y: 182, distance: 84.6
click at [297, 182] on div at bounding box center [257, 296] width 515 height 593
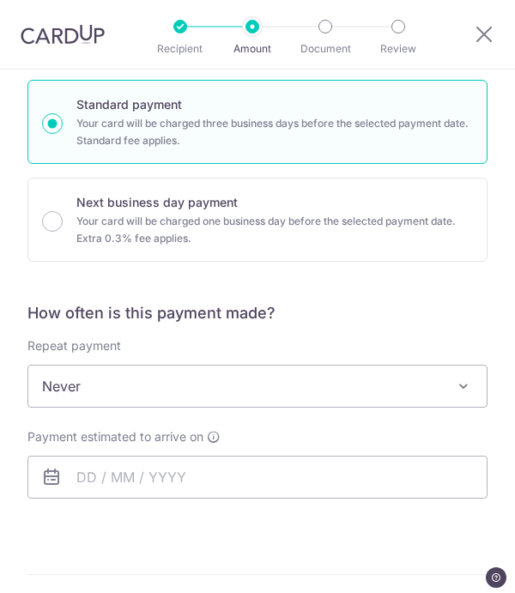
scroll to position [404, 0]
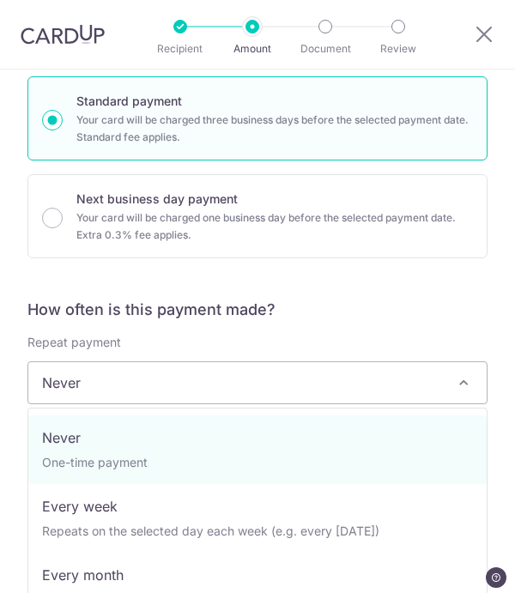
drag, startPoint x: 297, startPoint y: 182, endPoint x: 209, endPoint y: 376, distance: 213.2
click at [209, 375] on span "Never" at bounding box center [257, 382] width 458 height 41
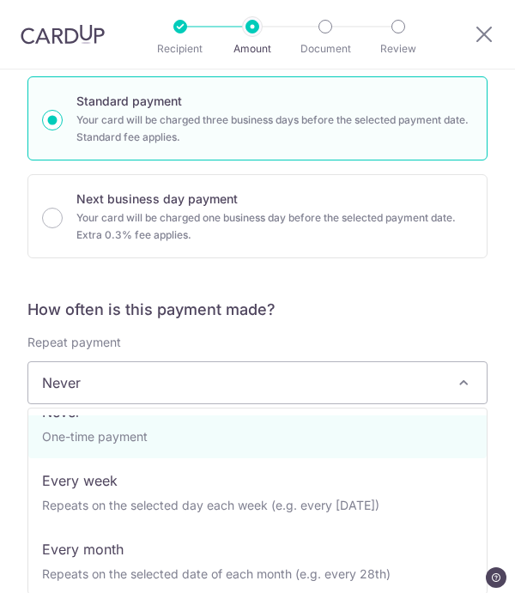
drag, startPoint x: 209, startPoint y: 376, endPoint x: 120, endPoint y: 557, distance: 201.5
select select "3"
type input "[DATE]"
click at [0, 0] on input "[DATE]" at bounding box center [0, 0] width 0 height 0
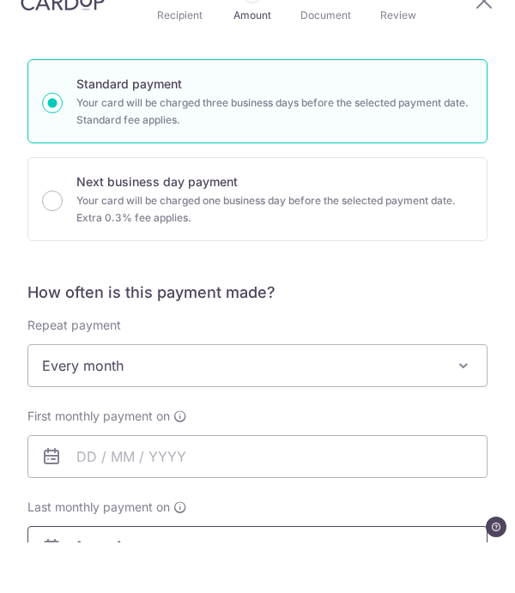
scroll to position [85, 0]
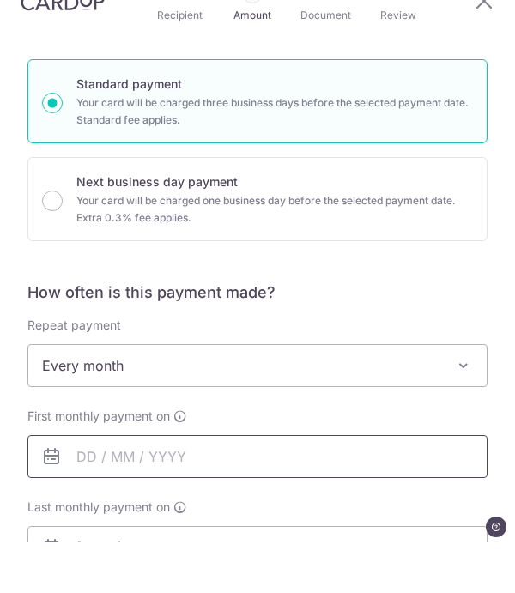
click at [92, 486] on input "text" at bounding box center [257, 507] width 460 height 43
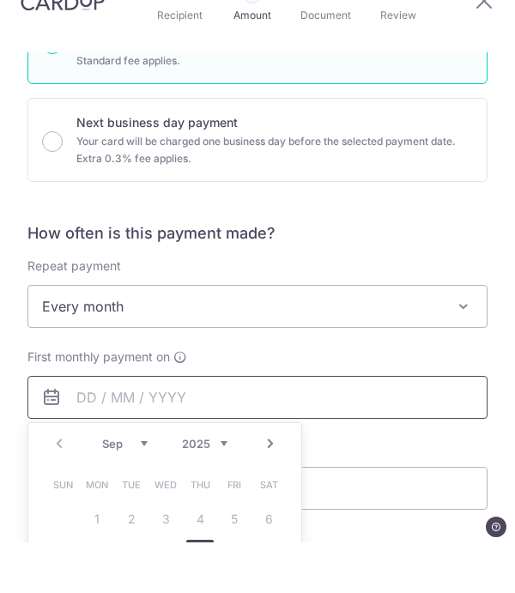
scroll to position [514, 0]
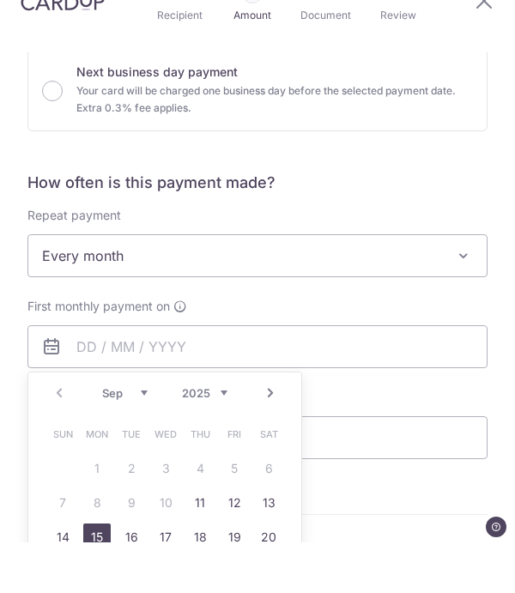
drag, startPoint x: 92, startPoint y: 370, endPoint x: 97, endPoint y: 457, distance: 86.8
click at [96, 574] on link "15" at bounding box center [96, 587] width 27 height 27
type input "[DATE]"
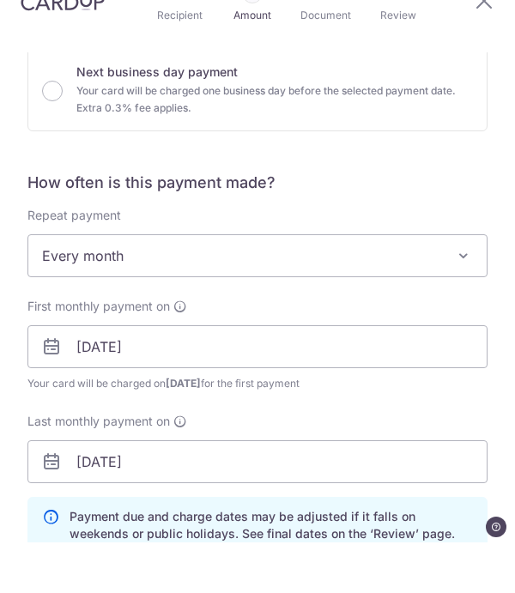
drag, startPoint x: 97, startPoint y: 457, endPoint x: 138, endPoint y: 468, distance: 42.7
click at [137, 548] on div "Payment due and charge dates may be adjusted if it falls on weekends or public …" at bounding box center [257, 576] width 460 height 57
click at [138, 548] on div "Payment due and charge dates may be adjusted if it falls on weekends or public …" at bounding box center [257, 576] width 460 height 57
drag, startPoint x: 138, startPoint y: 468, endPoint x: 95, endPoint y: 481, distance: 45.1
click at [94, 481] on div "How often is this payment made? Repeat payment Never Every week Every month Eve…" at bounding box center [257, 420] width 460 height 395
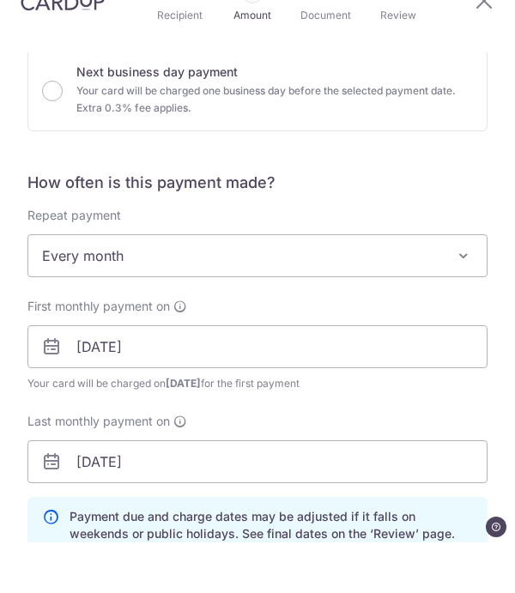
click at [95, 481] on div "How often is this payment made? Repeat payment Never Every week Every month Eve…" at bounding box center [257, 420] width 460 height 395
drag, startPoint x: 95, startPoint y: 481, endPoint x: 211, endPoint y: 463, distance: 117.3
click at [211, 548] on div "Payment due and charge dates may be adjusted if it falls on weekends or public …" at bounding box center [257, 576] width 460 height 57
drag, startPoint x: 211, startPoint y: 463, endPoint x: 40, endPoint y: 476, distance: 171.3
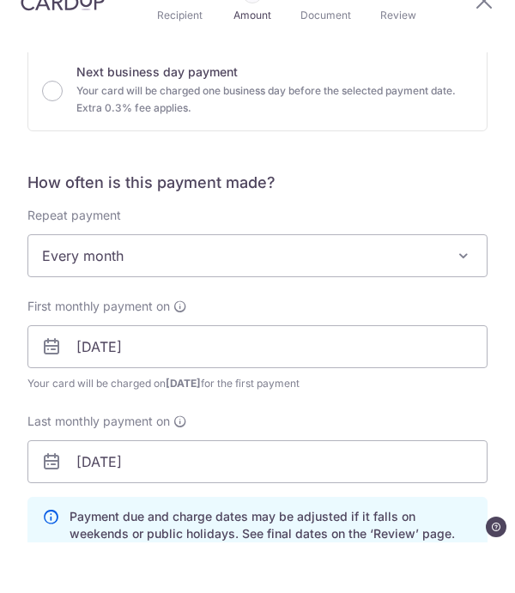
click at [39, 476] on div "How often is this payment made? Repeat payment Never Every week Every month Eve…" at bounding box center [257, 420] width 460 height 395
click at [40, 476] on div "How often is this payment made? Repeat payment Never Every week Every month Eve…" at bounding box center [257, 420] width 460 height 395
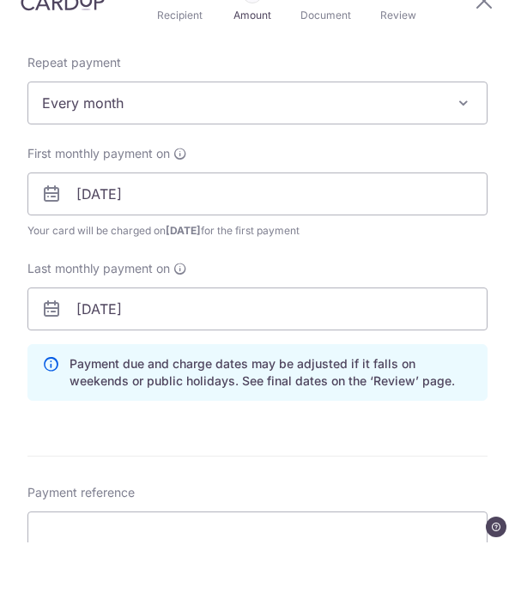
scroll to position [681, 0]
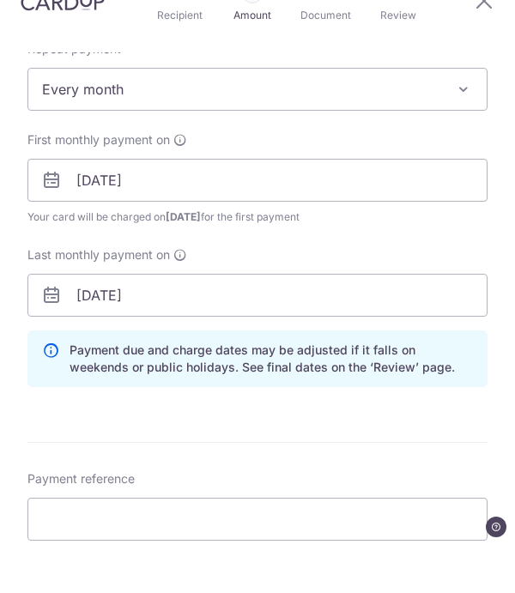
drag, startPoint x: 40, startPoint y: 476, endPoint x: 50, endPoint y: 214, distance: 262.8
click at [50, 336] on icon at bounding box center [51, 346] width 21 height 21
drag, startPoint x: 50, startPoint y: 214, endPoint x: 179, endPoint y: 208, distance: 129.7
click at [179, 324] on input "[DATE]" at bounding box center [257, 345] width 460 height 43
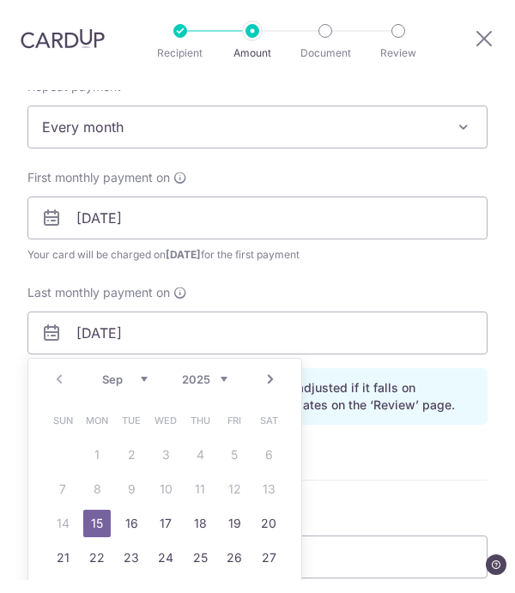
drag, startPoint x: 179, startPoint y: 208, endPoint x: 221, endPoint y: 295, distance: 96.7
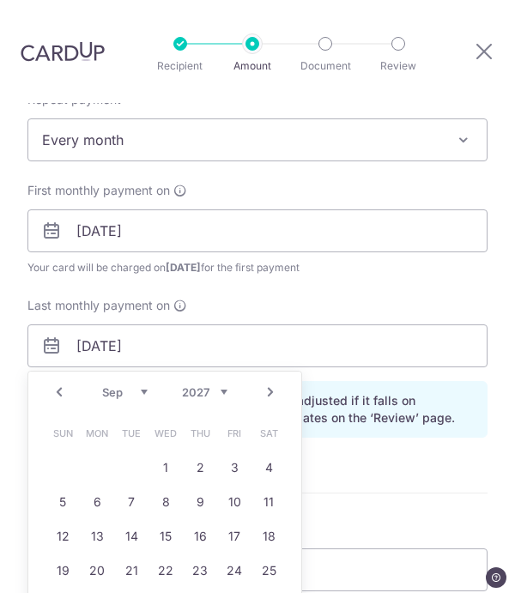
drag, startPoint x: 221, startPoint y: 295, endPoint x: 148, endPoint y: 337, distance: 84.2
click at [147, 416] on th "Tue" at bounding box center [131, 433] width 34 height 34
click at [148, 416] on th "Tue" at bounding box center [131, 433] width 34 height 34
drag, startPoint x: 148, startPoint y: 337, endPoint x: 119, endPoint y: 312, distance: 38.3
click at [121, 372] on div "Prev Next Jan Feb Mar Apr May Jun [DATE] Aug Sep Oct Nov [DATE] 2026 2027 2028 …" at bounding box center [164, 392] width 273 height 41
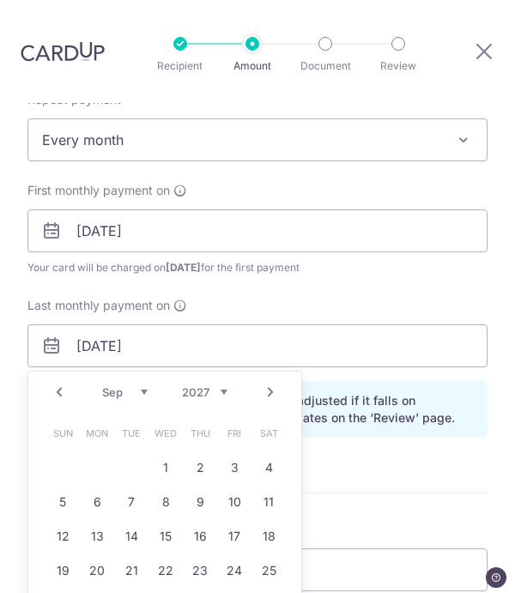
click at [119, 385] on select "Jan Feb Mar Apr May Jun [DATE] Aug Sep Oct Nov Dec" at bounding box center [124, 392] width 45 height 14
drag, startPoint x: 119, startPoint y: 312, endPoint x: 99, endPoint y: 455, distance: 144.8
click at [98, 523] on link "15" at bounding box center [96, 536] width 27 height 27
type input "[DATE]"
click at [99, 523] on link "15" at bounding box center [96, 536] width 27 height 27
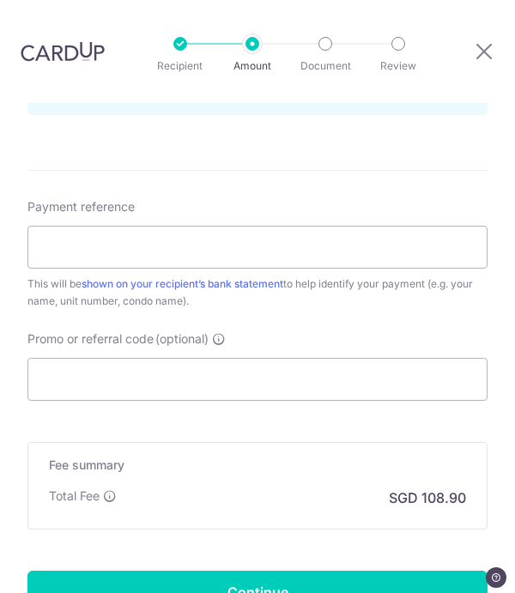
scroll to position [1023, 0]
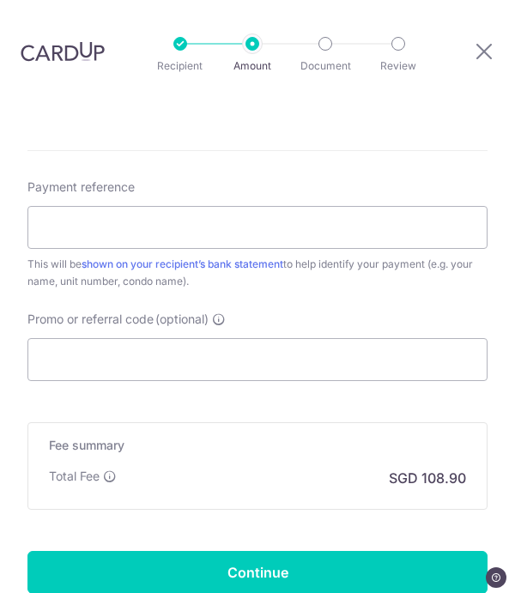
drag, startPoint x: 99, startPoint y: 455, endPoint x: 220, endPoint y: 237, distance: 249.3
click at [219, 312] on icon at bounding box center [219, 319] width 14 height 14
click at [219, 338] on input "Promo or referral code (optional)" at bounding box center [257, 359] width 460 height 43
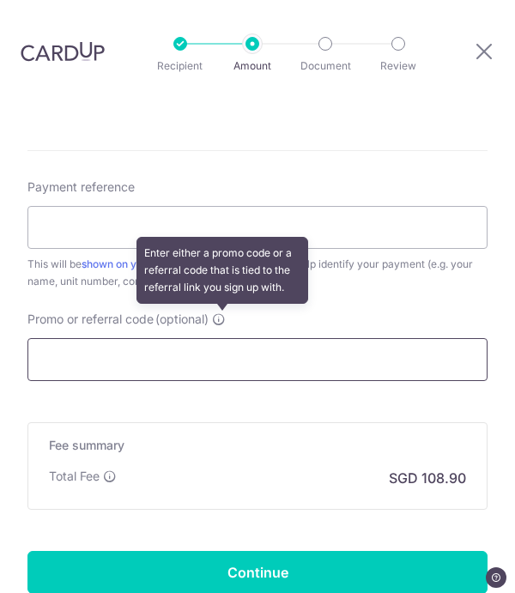
click at [220, 312] on icon at bounding box center [219, 319] width 14 height 14
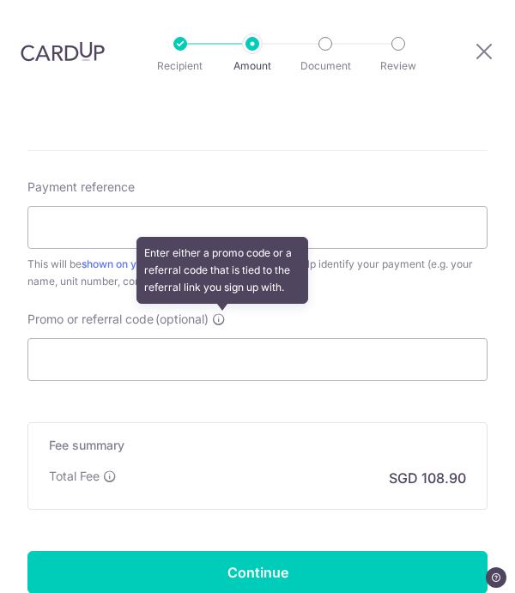
click at [220, 338] on input "Promo or referral code (optional) Enter either a promo code or a referral code …" at bounding box center [257, 359] width 460 height 43
drag, startPoint x: 220, startPoint y: 237, endPoint x: 330, endPoint y: 207, distance: 114.7
click at [330, 206] on div "Payment reference This will be shown on your recipient’s bank statement to help…" at bounding box center [257, 280] width 460 height 203
click at [330, 207] on div "Payment reference This will be shown on your recipient’s bank statement to help…" at bounding box center [257, 280] width 460 height 203
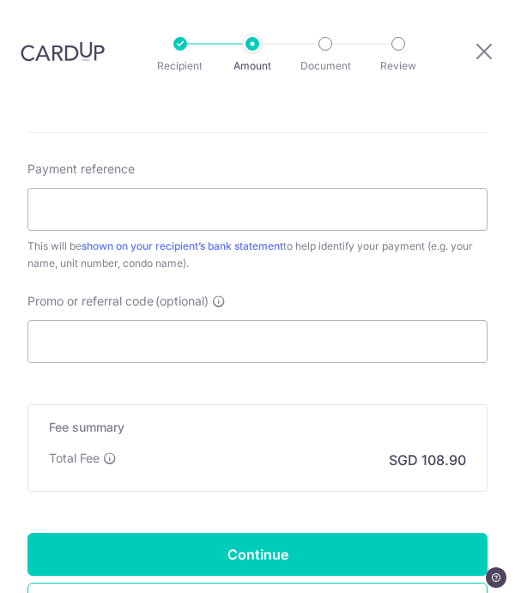
scroll to position [1042, 0]
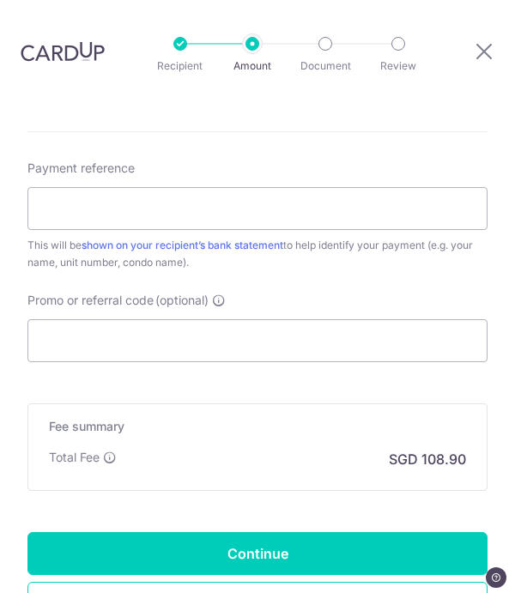
drag, startPoint x: 330, startPoint y: 207, endPoint x: 111, endPoint y: 375, distance: 276.7
click at [111, 451] on icon at bounding box center [110, 458] width 14 height 14
drag, startPoint x: 111, startPoint y: 376, endPoint x: 48, endPoint y: 295, distance: 102.1
drag, startPoint x: 48, startPoint y: 295, endPoint x: 250, endPoint y: 355, distance: 210.4
click at [249, 403] on div "Fee summary Base fee Extend fee Next-day fee Total Fee SGD 108.90" at bounding box center [257, 447] width 460 height 88
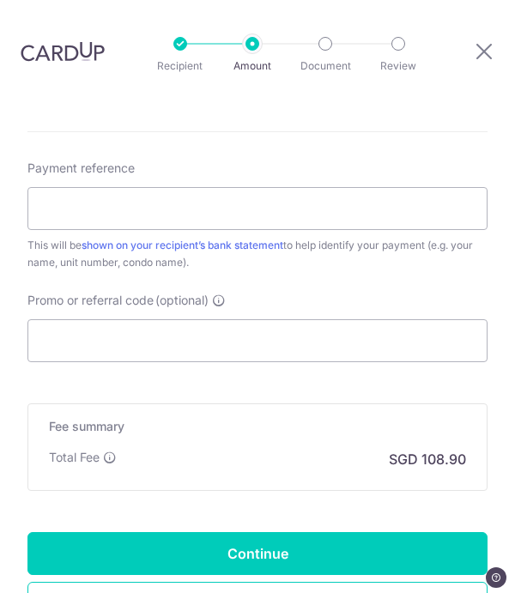
click at [250, 403] on div "Fee summary Base fee Extend fee Next-day fee Total Fee SGD 108.90" at bounding box center [257, 447] width 460 height 88
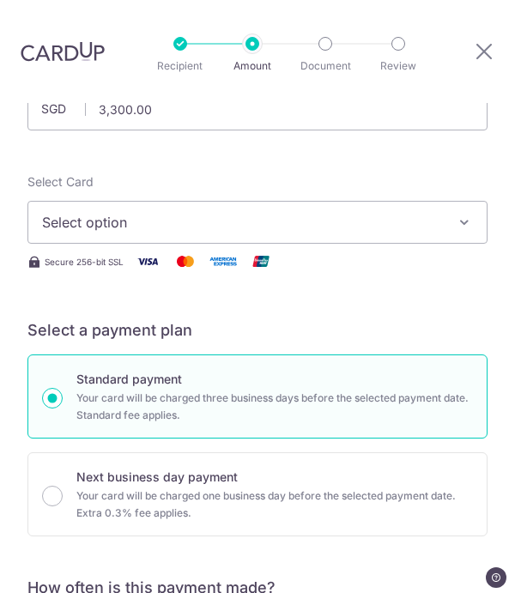
scroll to position [142, 0]
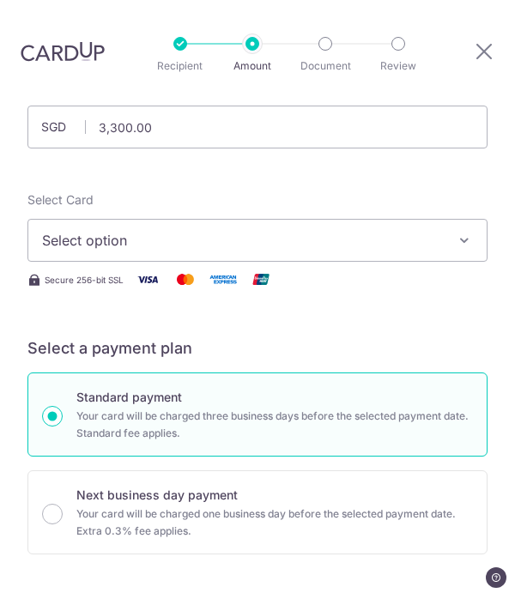
drag, startPoint x: 250, startPoint y: 355, endPoint x: 360, endPoint y: 159, distance: 225.2
click at [360, 230] on span "Select option" at bounding box center [245, 240] width 407 height 21
drag, startPoint x: 360, startPoint y: 159, endPoint x: 286, endPoint y: 255, distance: 121.2
click at [286, 255] on div at bounding box center [257, 296] width 515 height 593
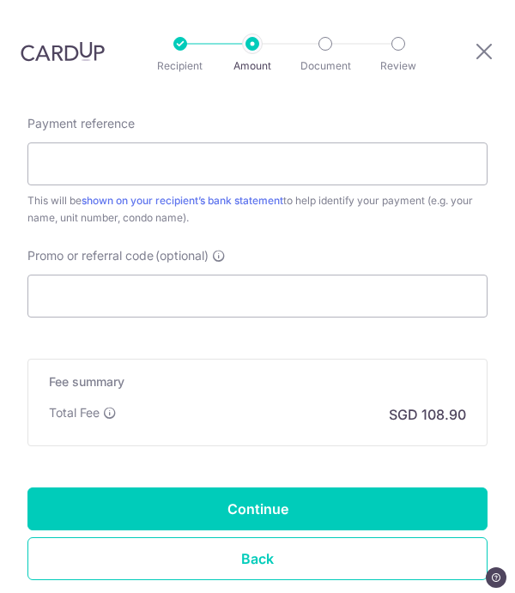
scroll to position [1086, 0]
